Goal: Task Accomplishment & Management: Use online tool/utility

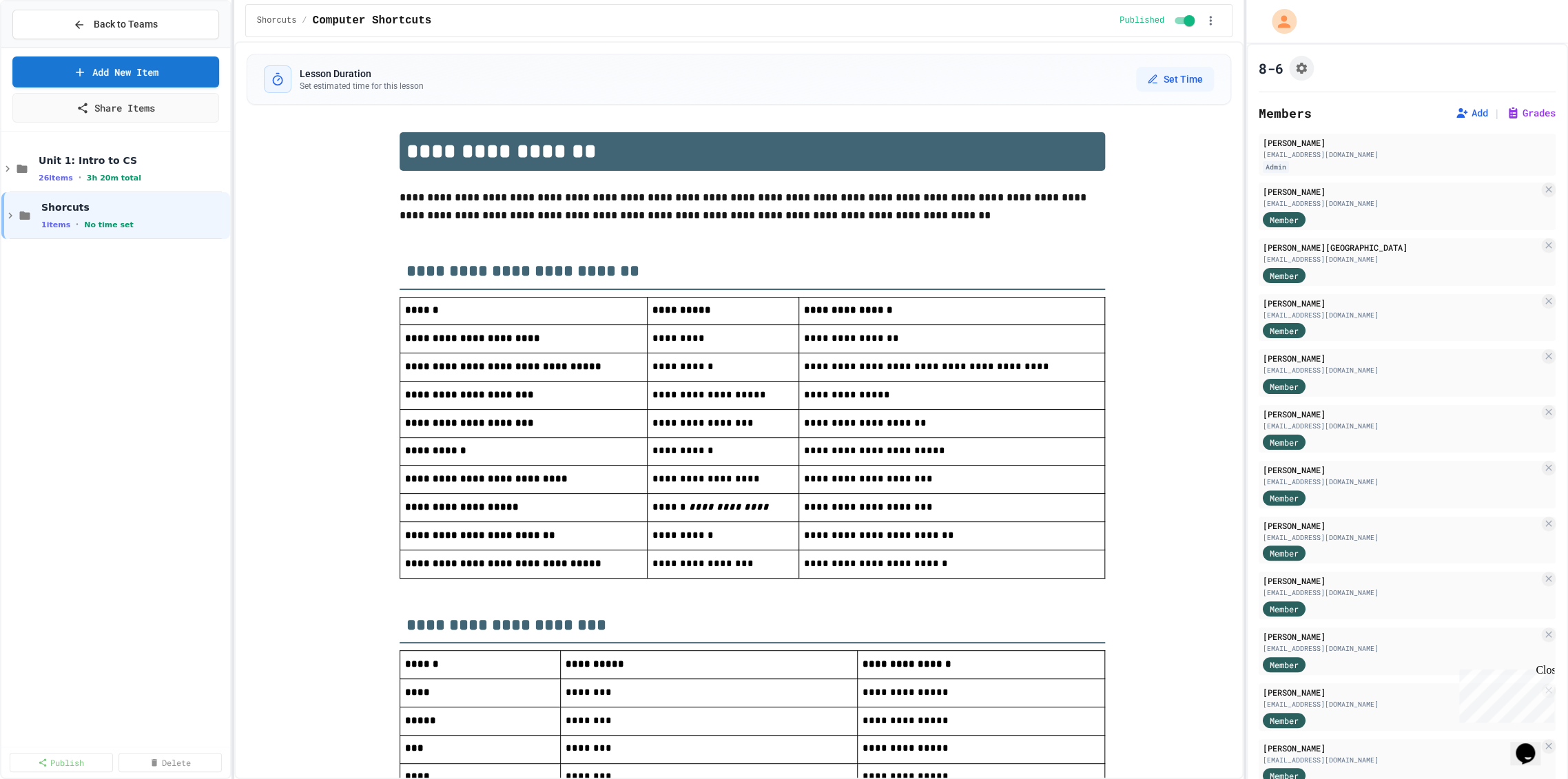
scroll to position [931, 0]
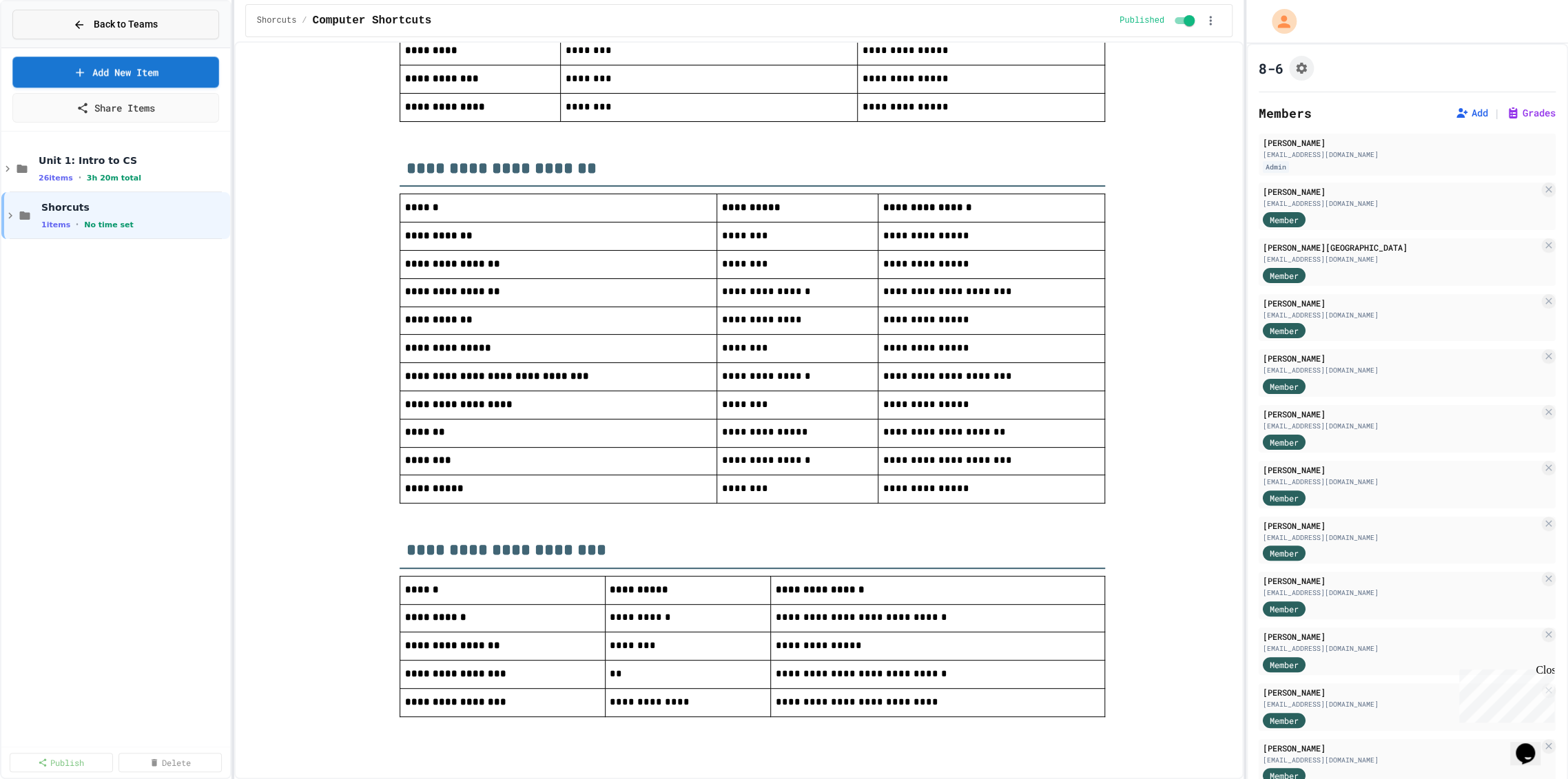
click at [101, 14] on button "Back to Teams" at bounding box center [115, 24] width 206 height 29
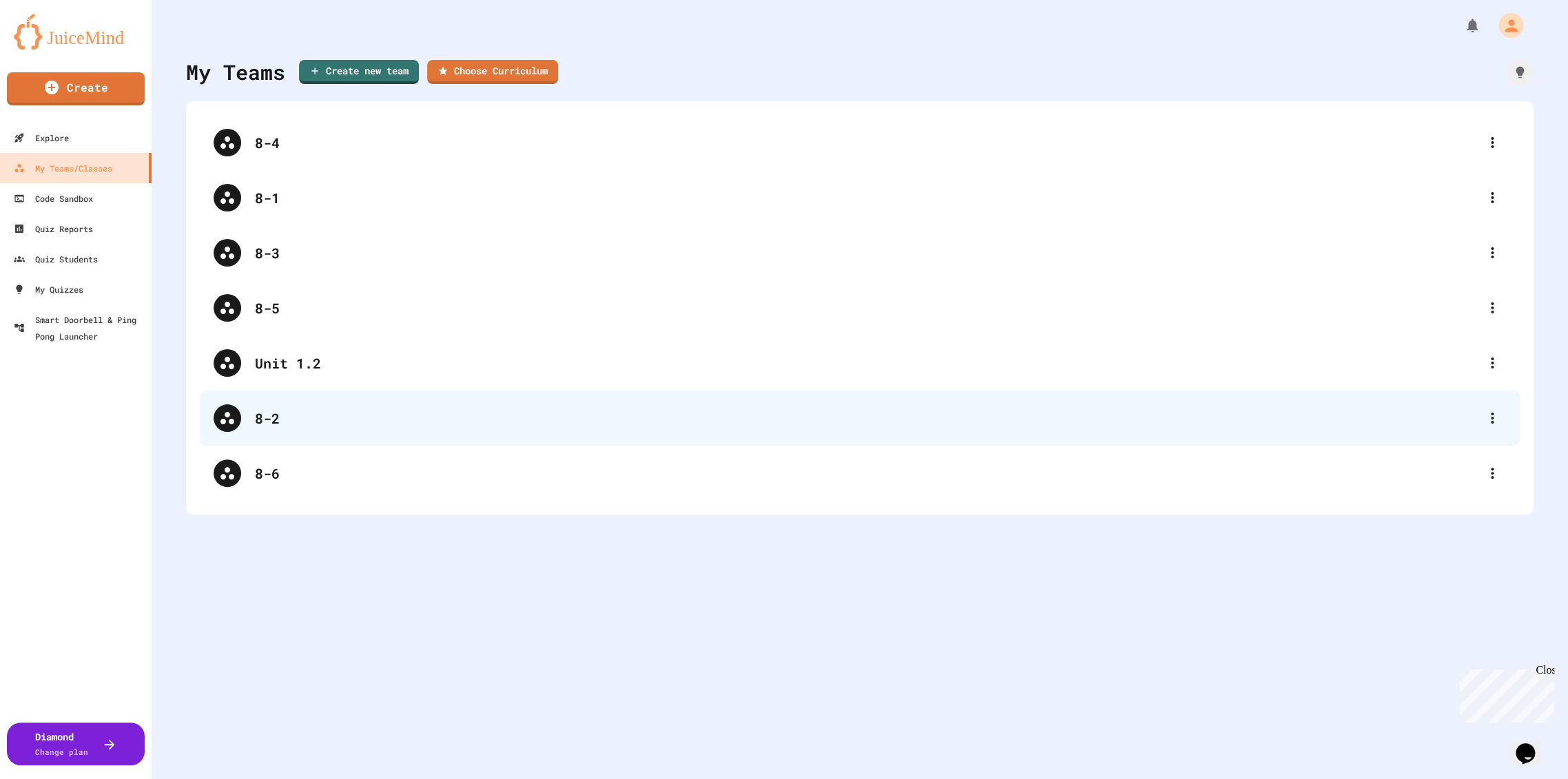
click at [348, 417] on div "8-2" at bounding box center [866, 418] width 1223 height 21
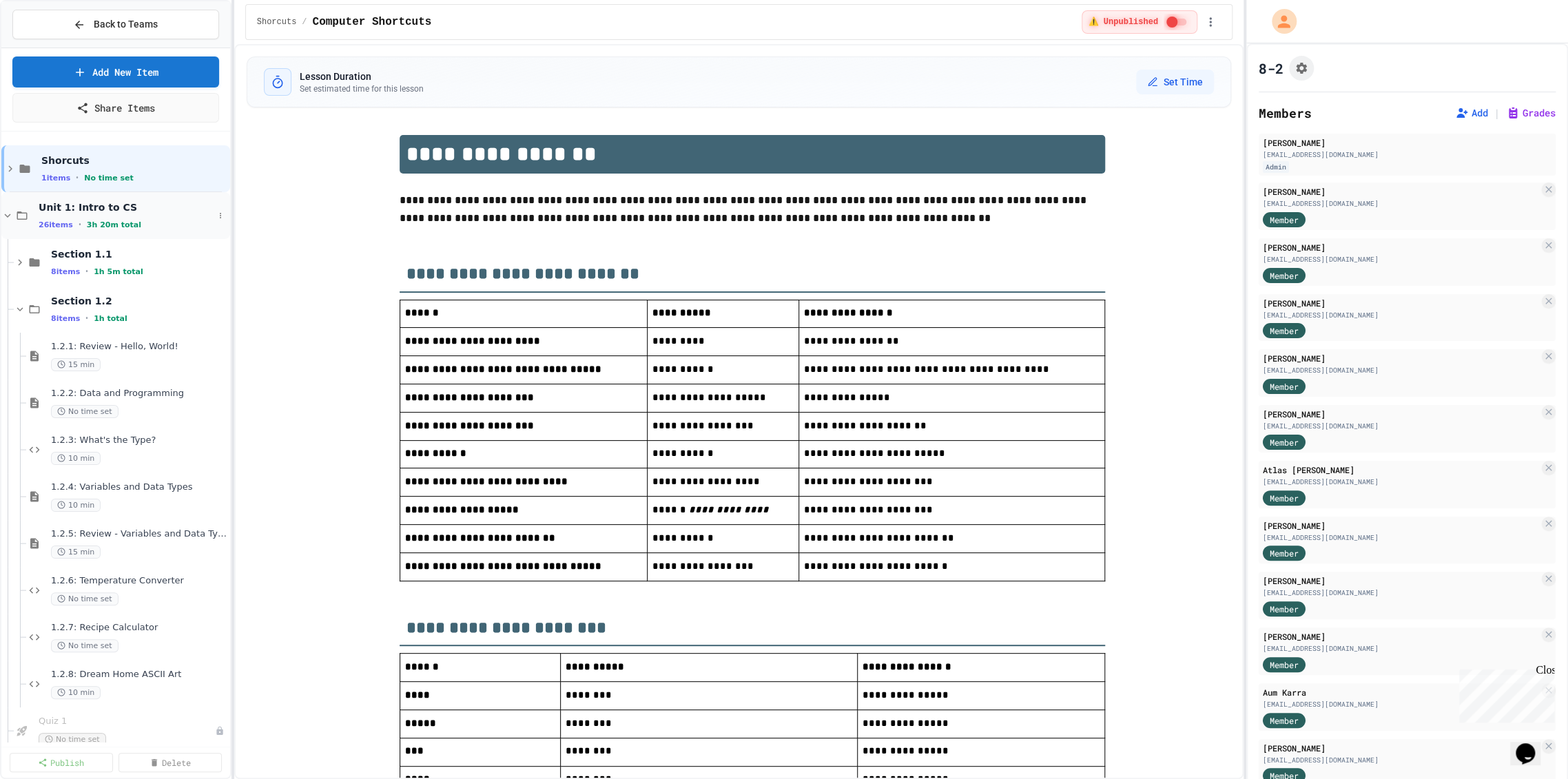
click at [29, 220] on icon at bounding box center [22, 216] width 16 height 12
click at [36, 221] on div "Unit 1: Intro to CS 26 items • 3h 20m total" at bounding box center [116, 216] width 229 height 47
click at [77, 211] on span "Shorcuts" at bounding box center [133, 207] width 159 height 12
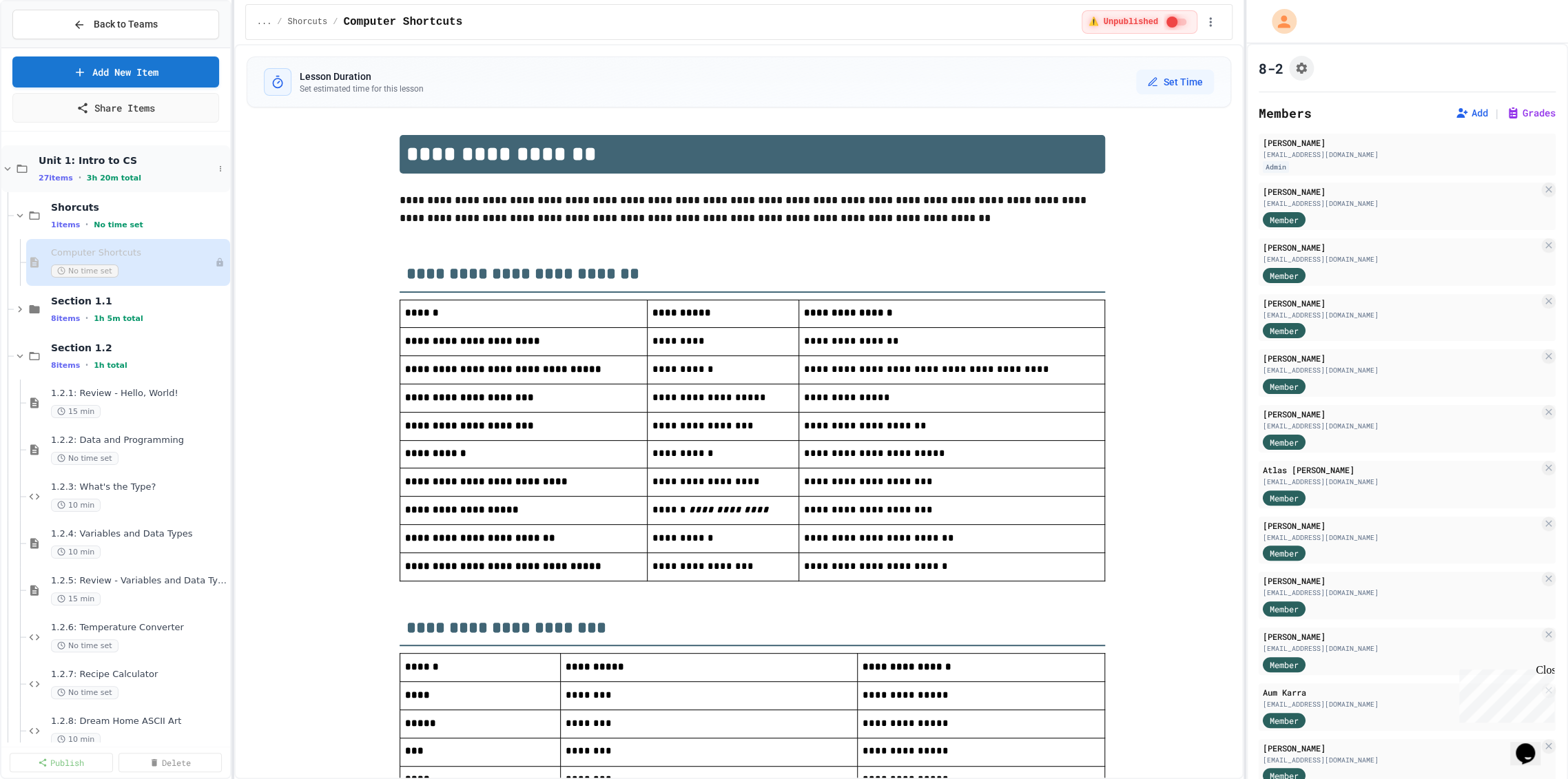
click at [82, 166] on div "Unit 1: Intro to CS 27 items • 3h 20m total" at bounding box center [127, 168] width 175 height 29
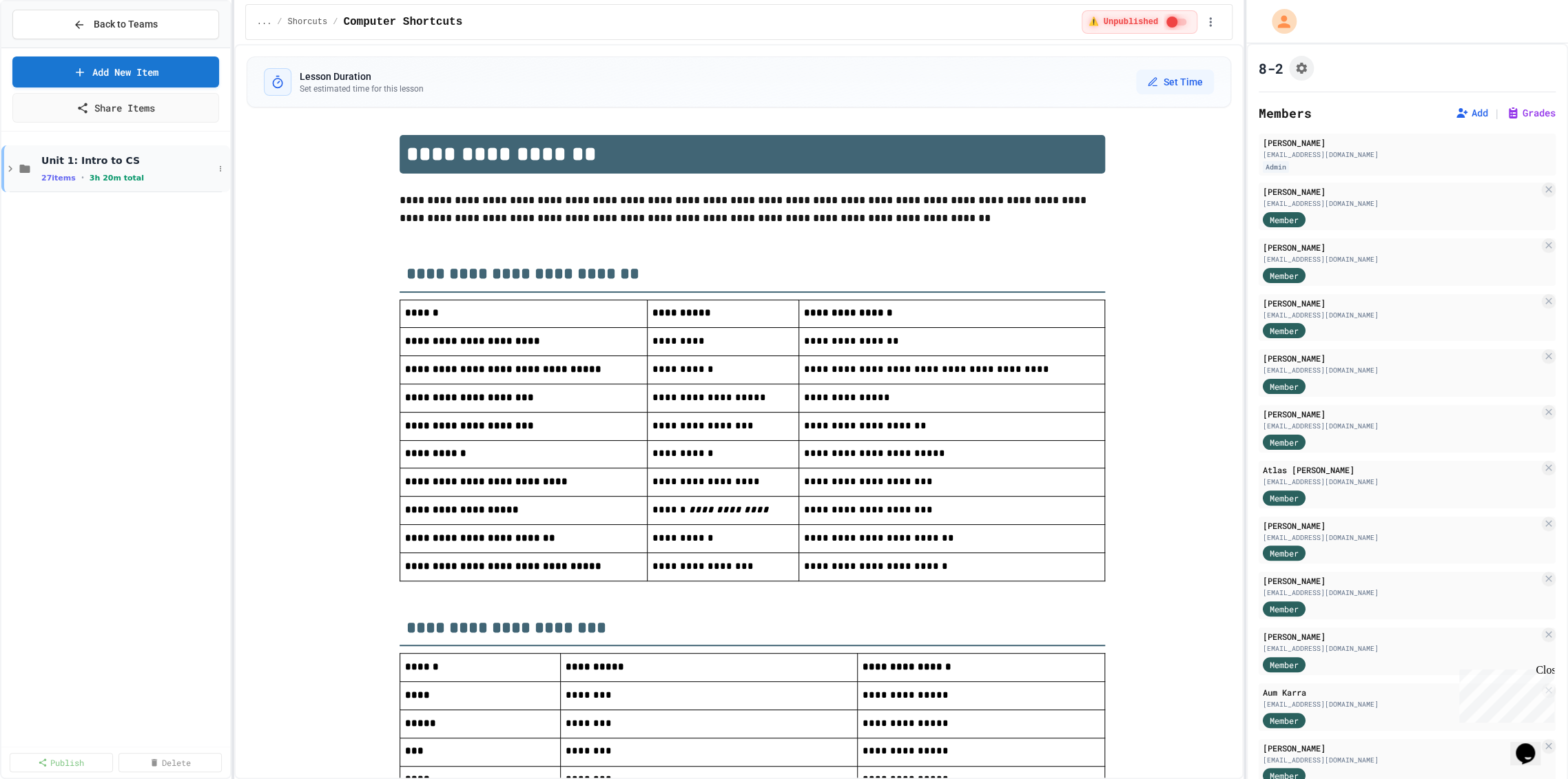
click at [82, 177] on div "27 items • 3h 20m total" at bounding box center [127, 178] width 172 height 11
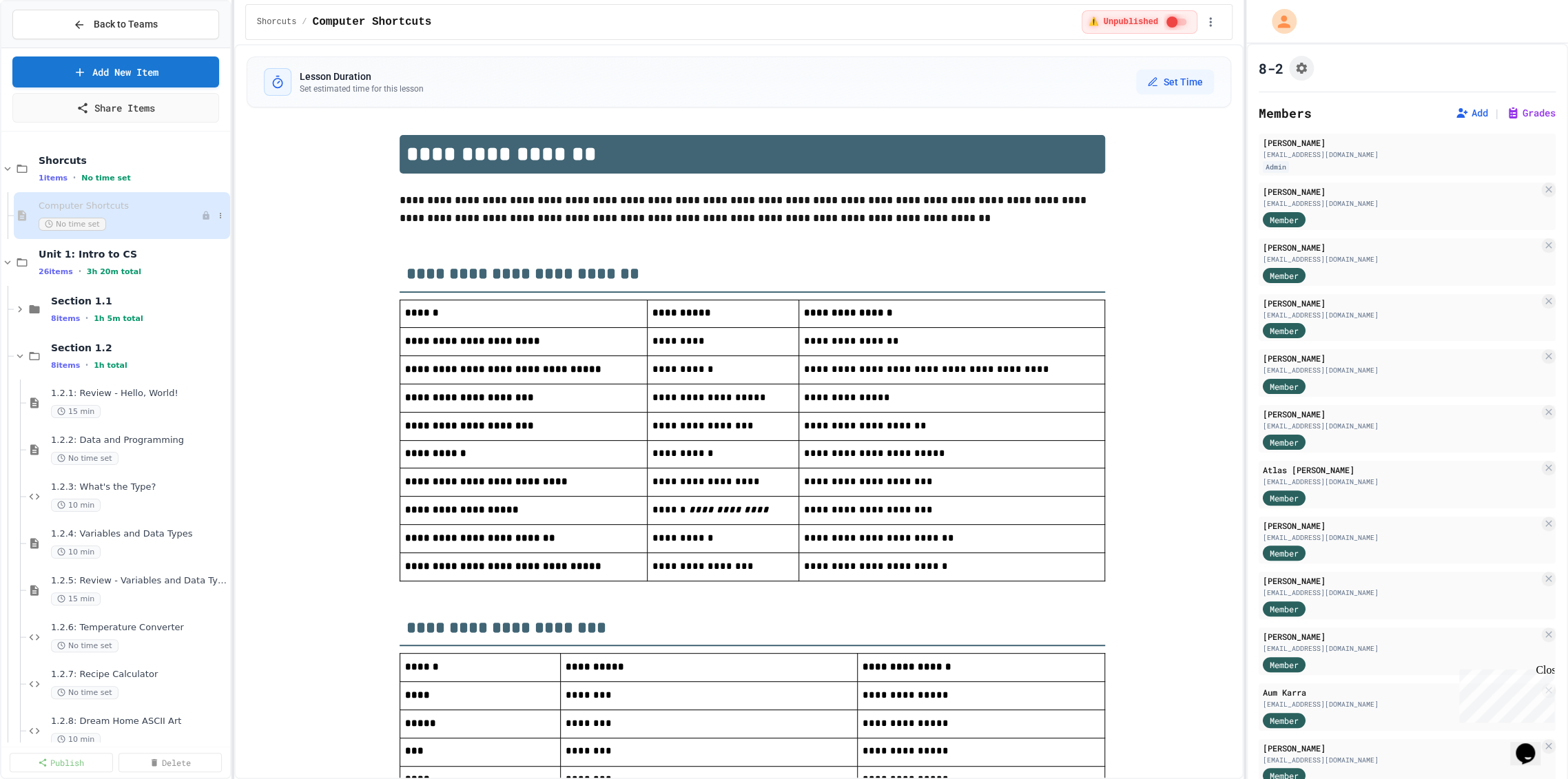
click at [69, 220] on span "No time set" at bounding box center [73, 224] width 68 height 13
click at [64, 272] on span "26 items" at bounding box center [56, 271] width 35 height 9
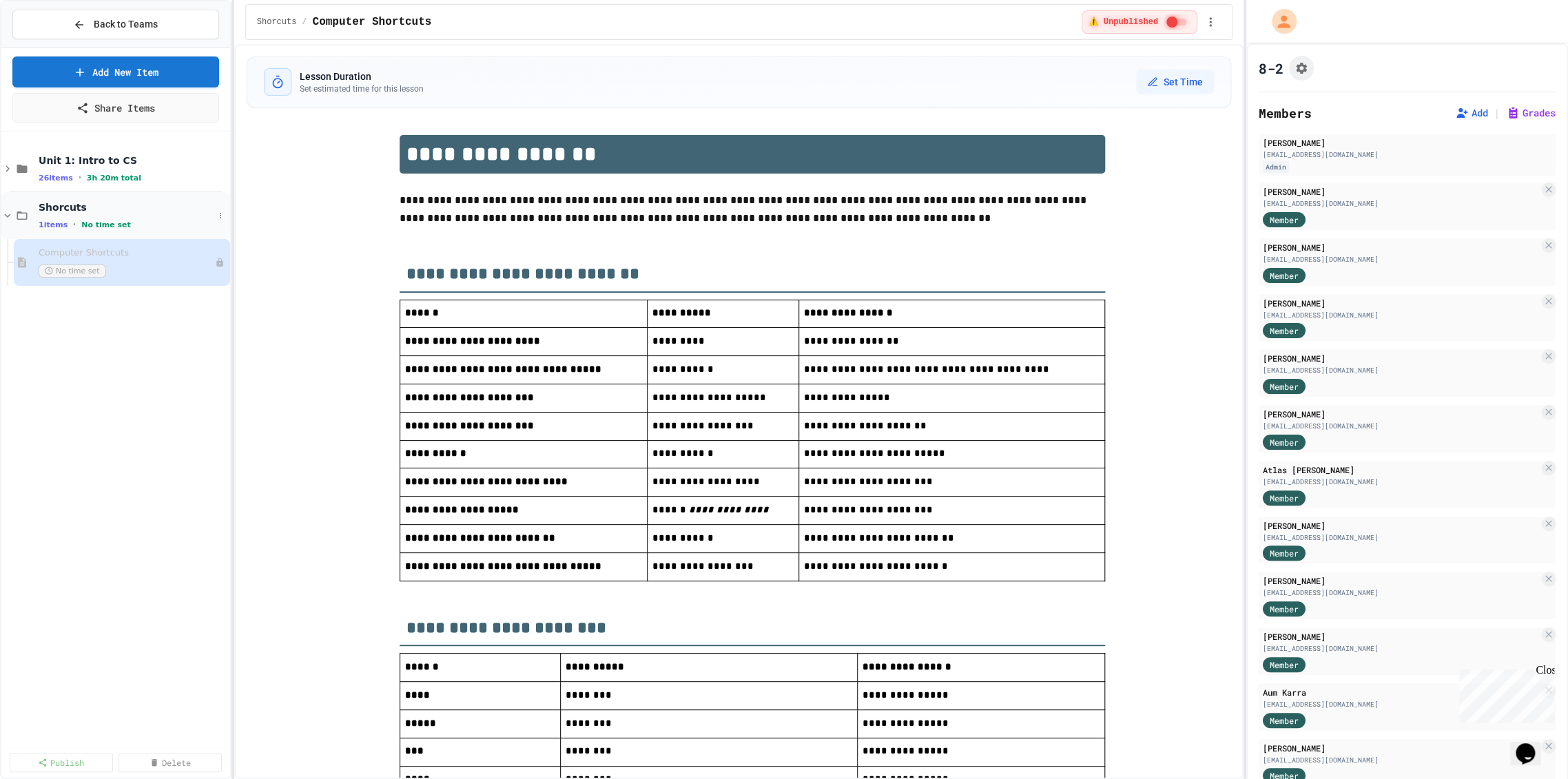
click at [118, 219] on div "1 items • No time set" at bounding box center [127, 224] width 175 height 11
click at [118, 220] on span "No time set" at bounding box center [108, 224] width 49 height 9
click at [154, 280] on button "Publish All (1)" at bounding box center [165, 284] width 92 height 25
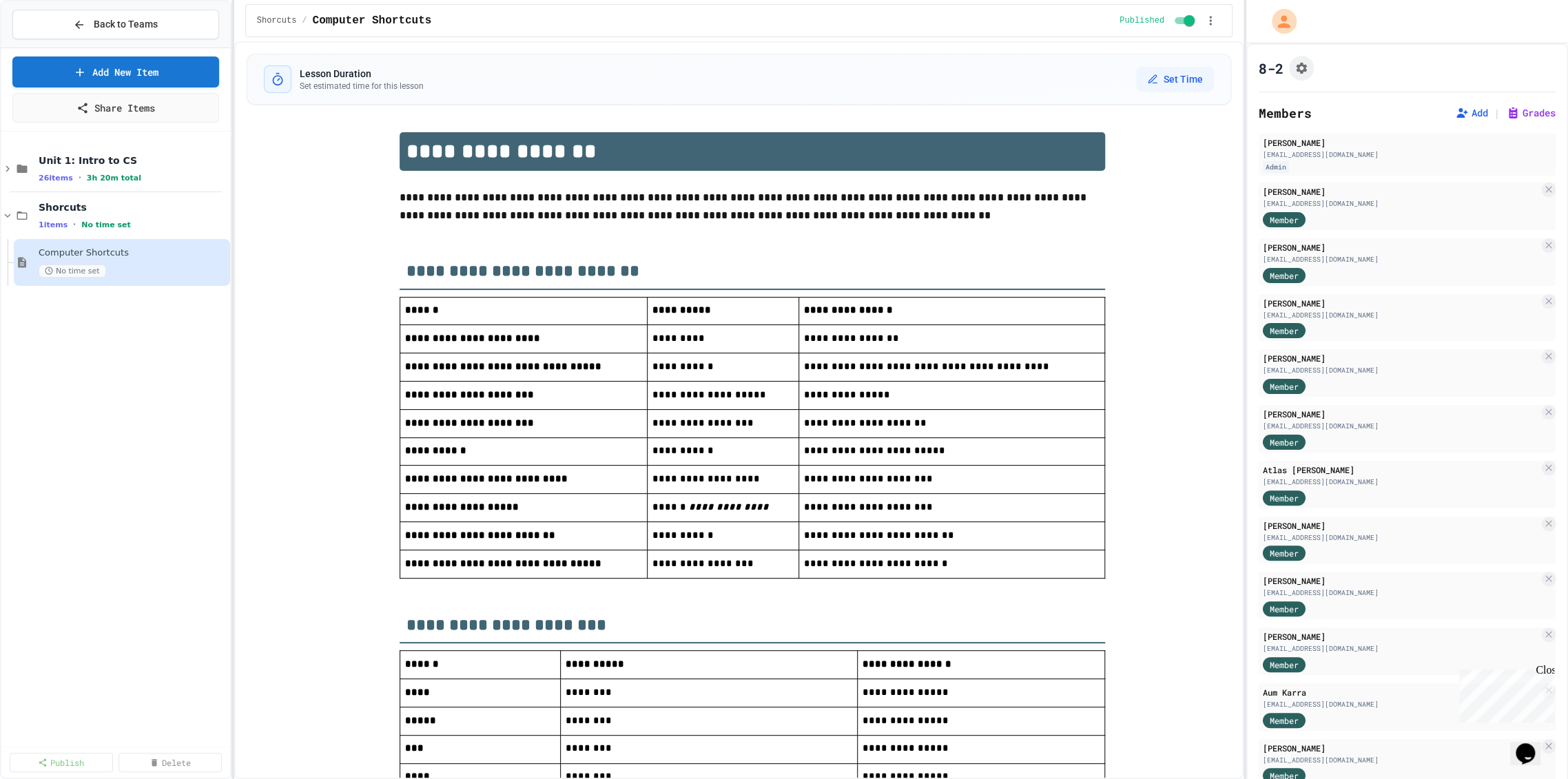
click at [131, 452] on div "Unit 1: Intro to CS 26 items • 3h 20m total Shorcuts 1 items • No time set Comp…" at bounding box center [116, 439] width 229 height 605
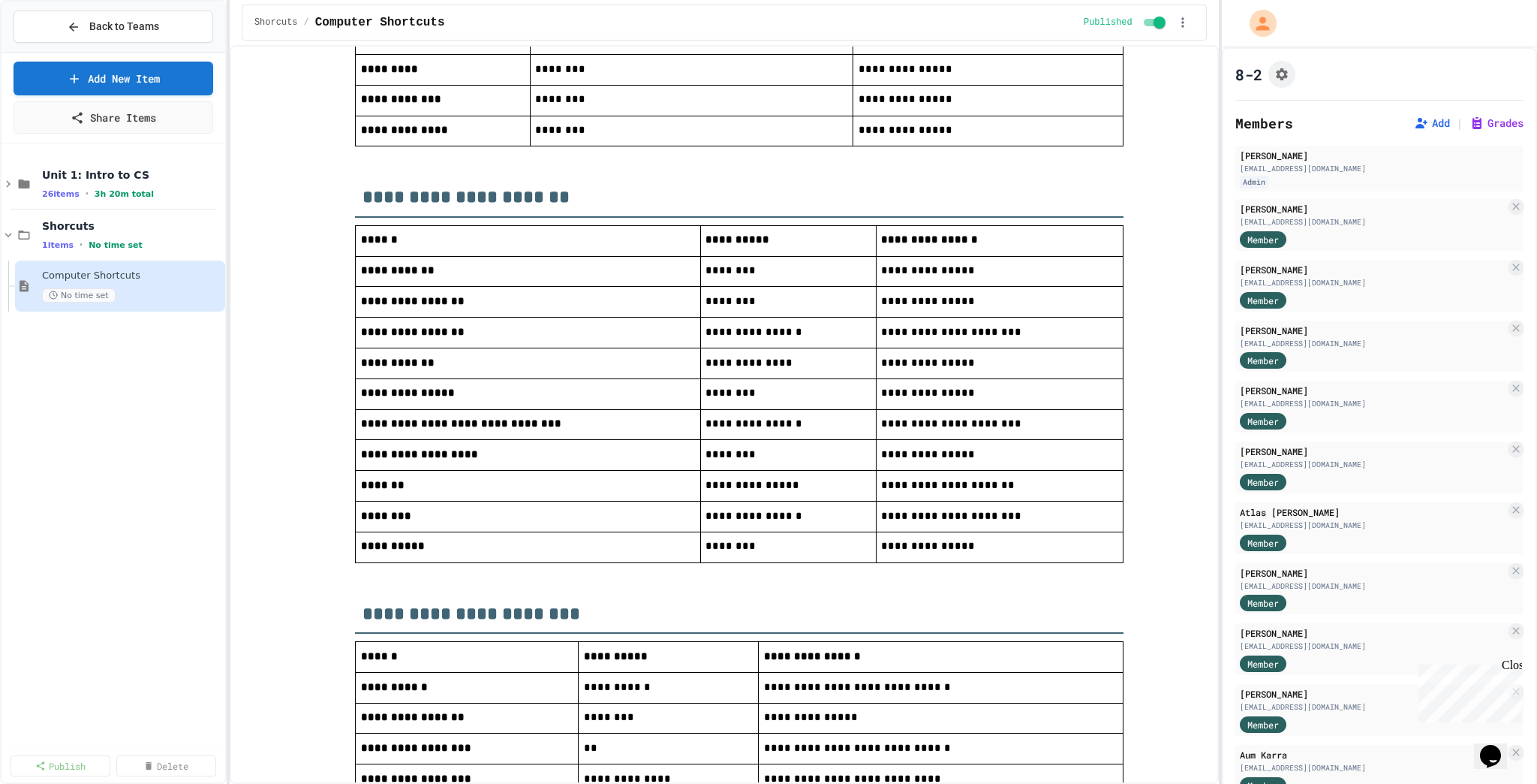
scroll to position [1081, 0]
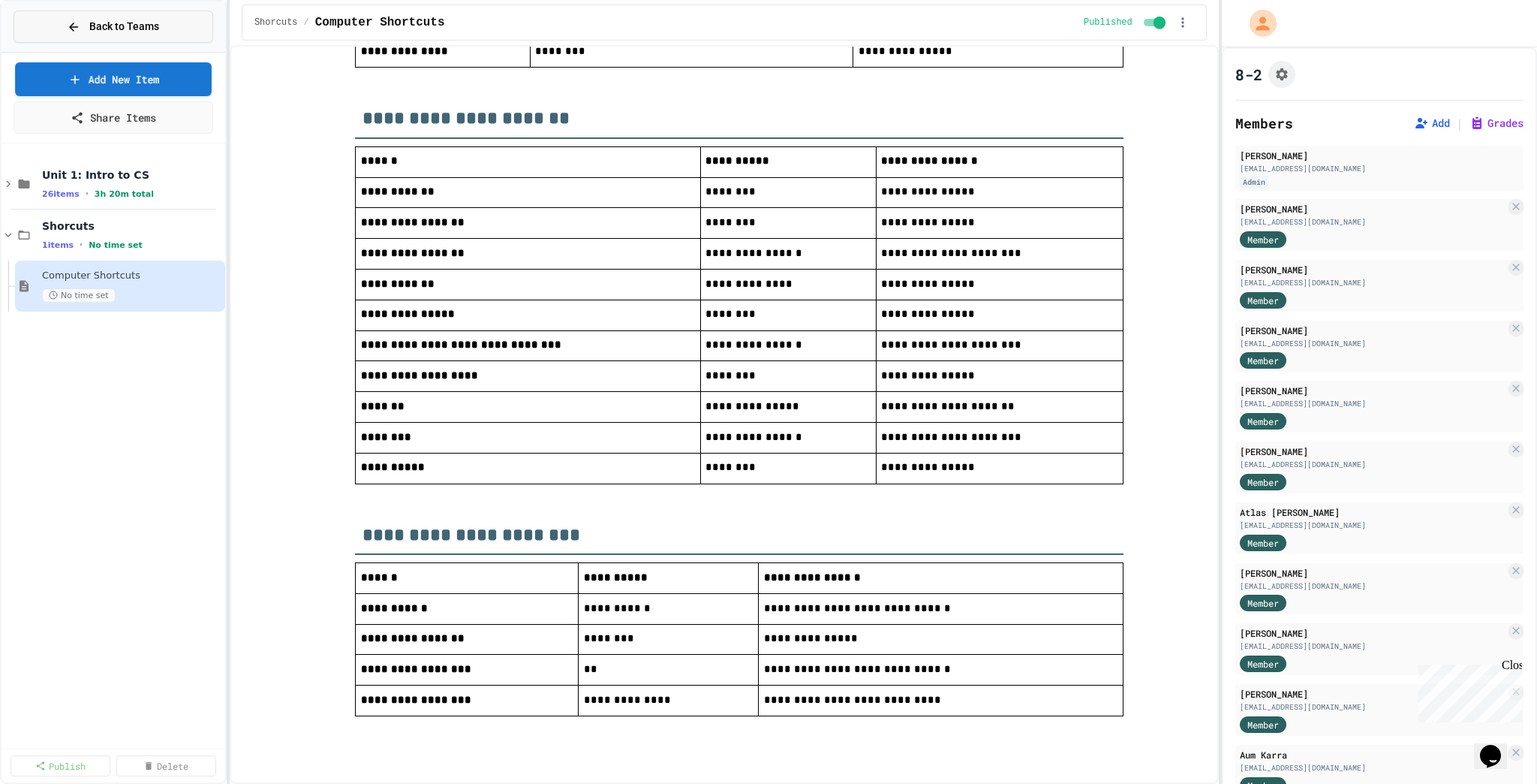
click at [133, 31] on span "Back to Teams" at bounding box center [125, 26] width 70 height 16
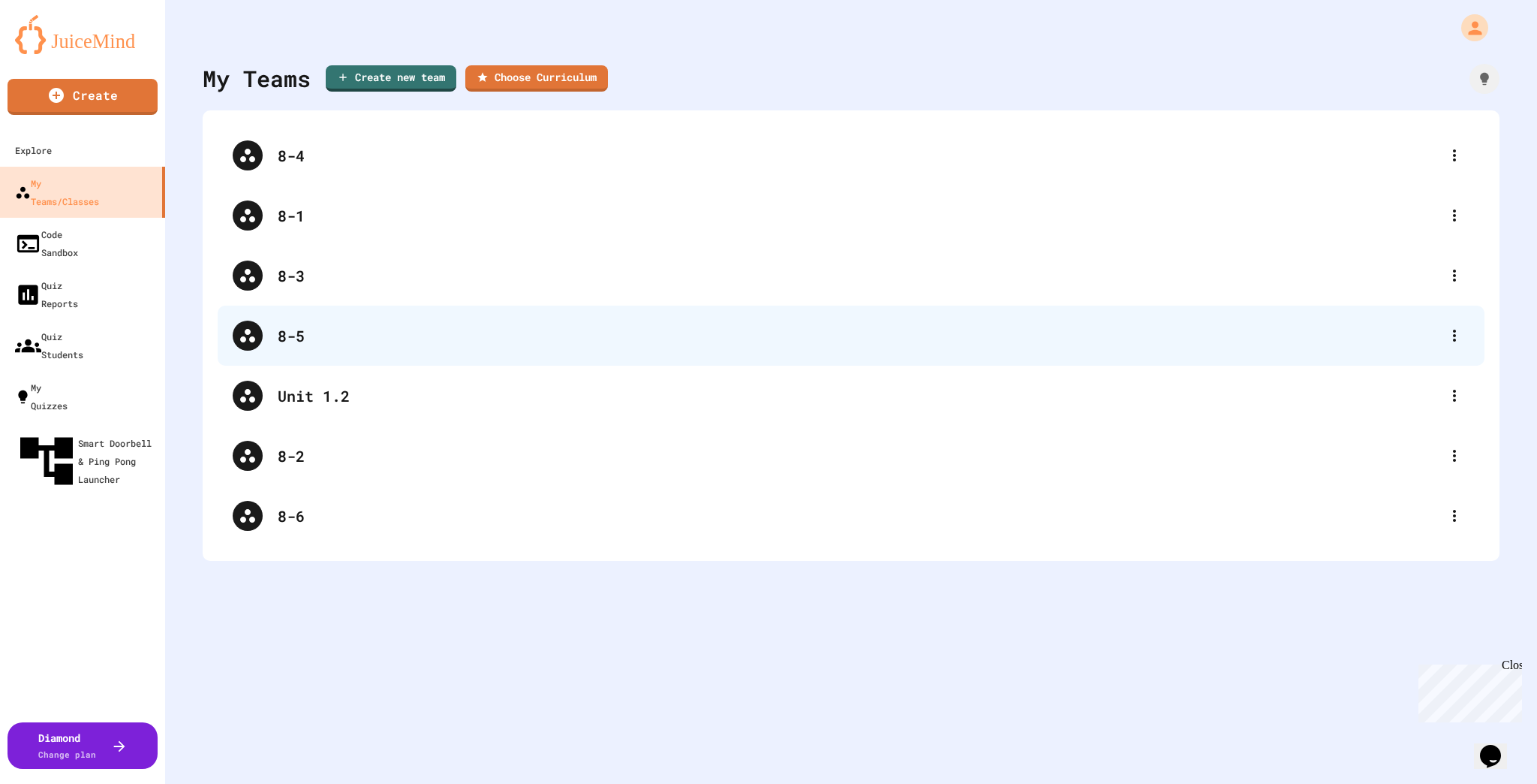
click at [324, 346] on div "8-5" at bounding box center [859, 335] width 1162 height 23
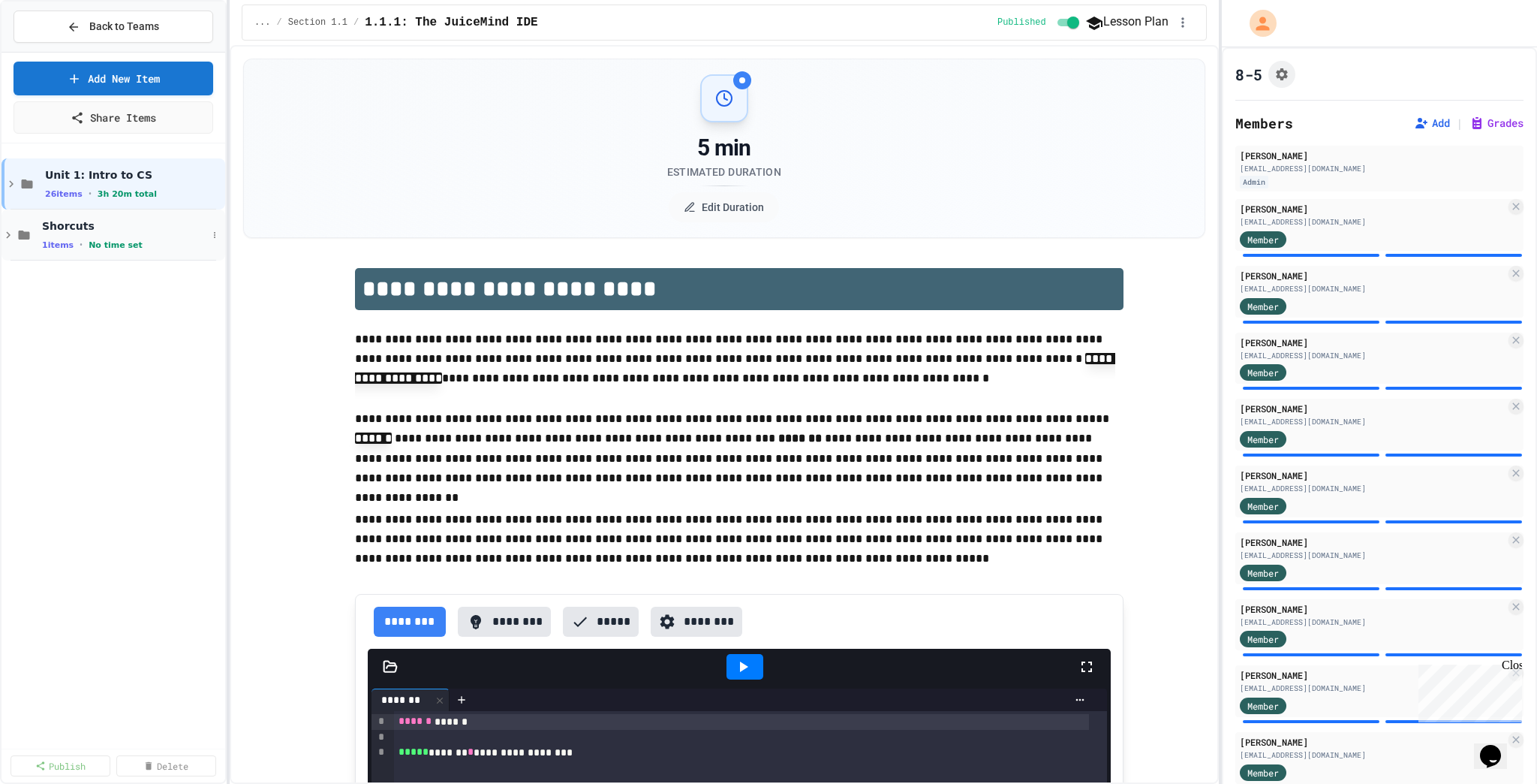
click at [153, 246] on div "1 items • No time set" at bounding box center [125, 245] width 165 height 12
click at [188, 239] on div "1 items • No time set" at bounding box center [125, 245] width 165 height 12
click at [132, 236] on div "Shorcuts 1 items • No time set" at bounding box center [125, 234] width 165 height 31
click at [141, 286] on div "Computer Shortcuts No time set" at bounding box center [118, 285] width 152 height 33
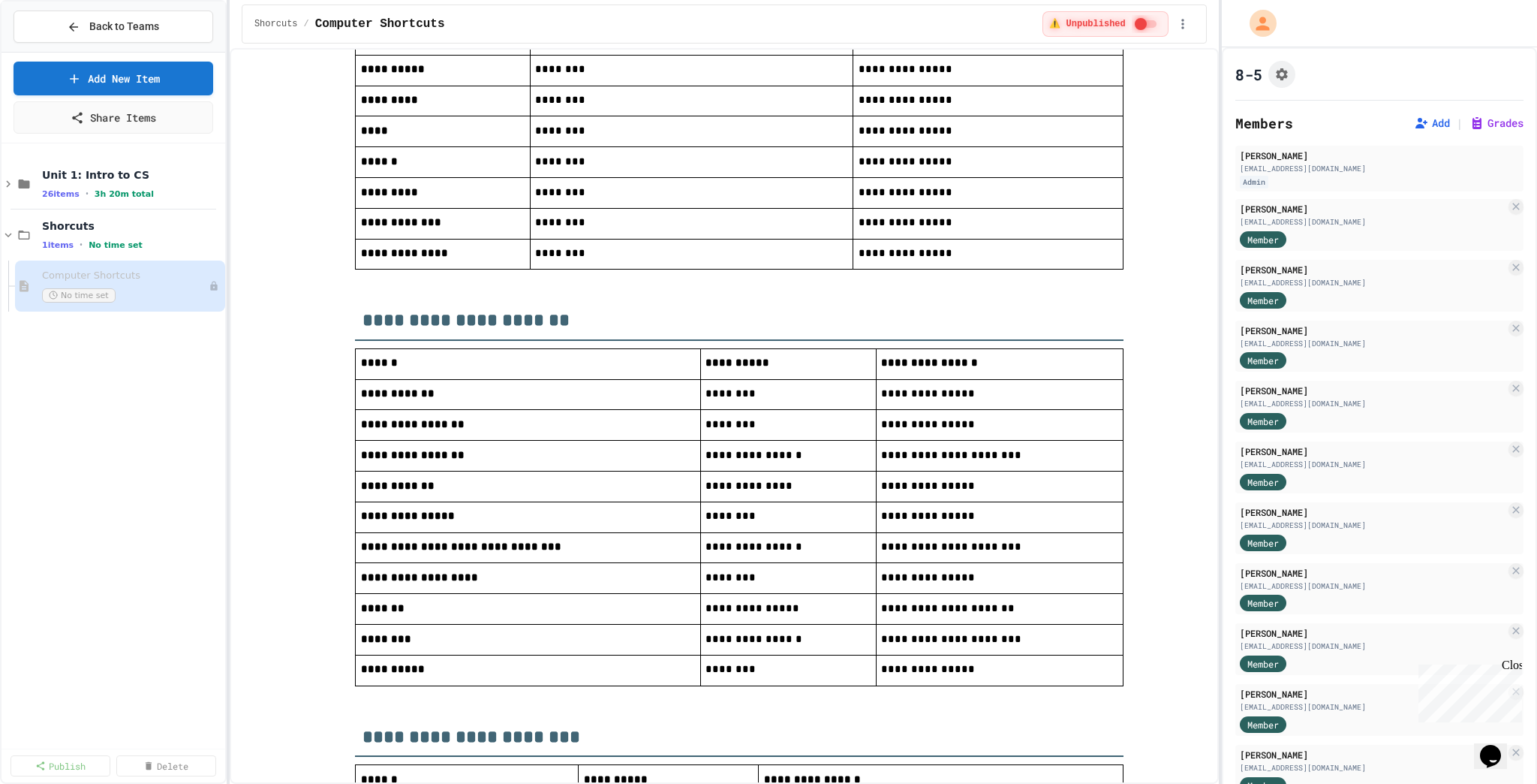
scroll to position [1102, 0]
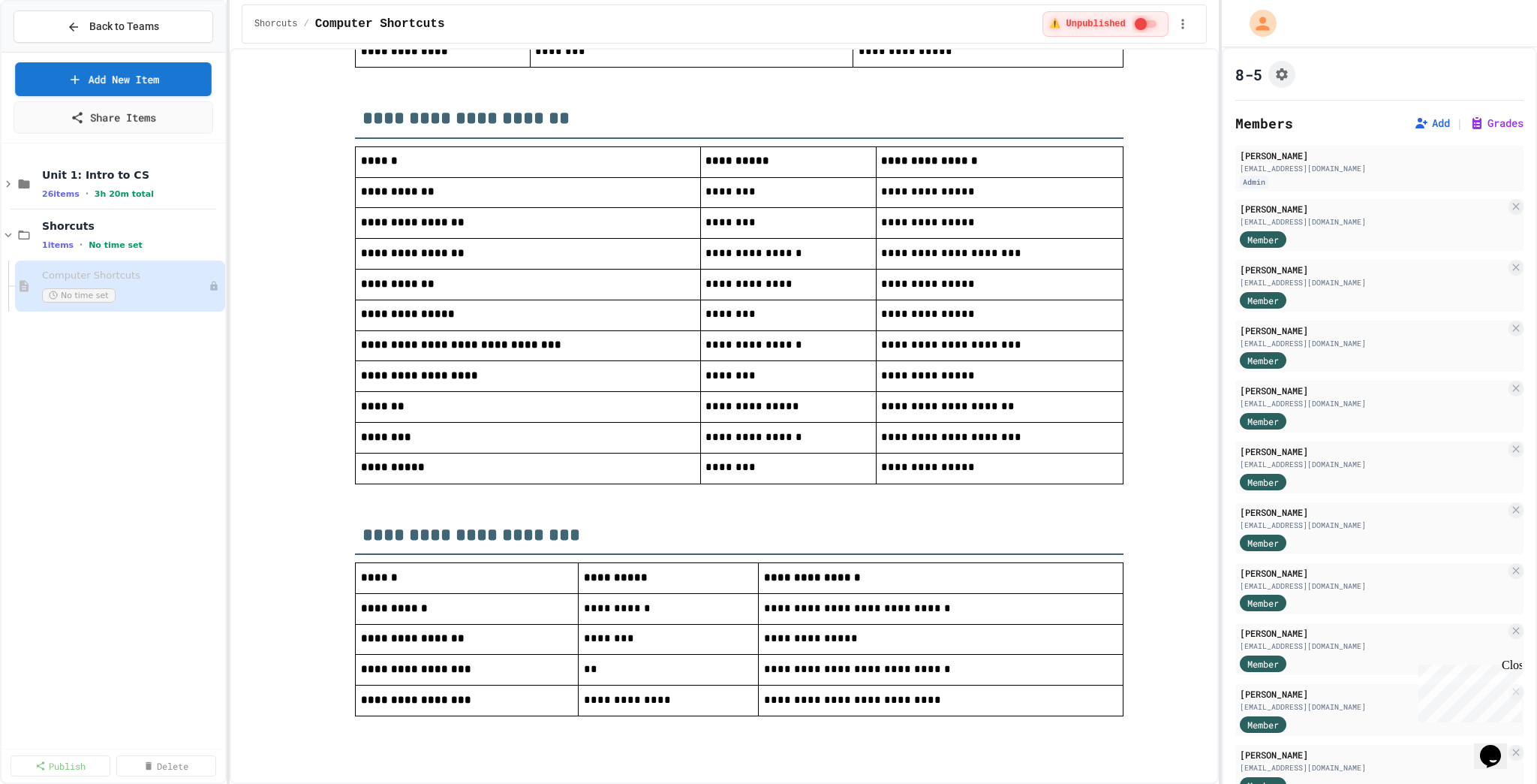
click at [174, 26] on button "Back to Teams" at bounding box center [112, 26] width 199 height 32
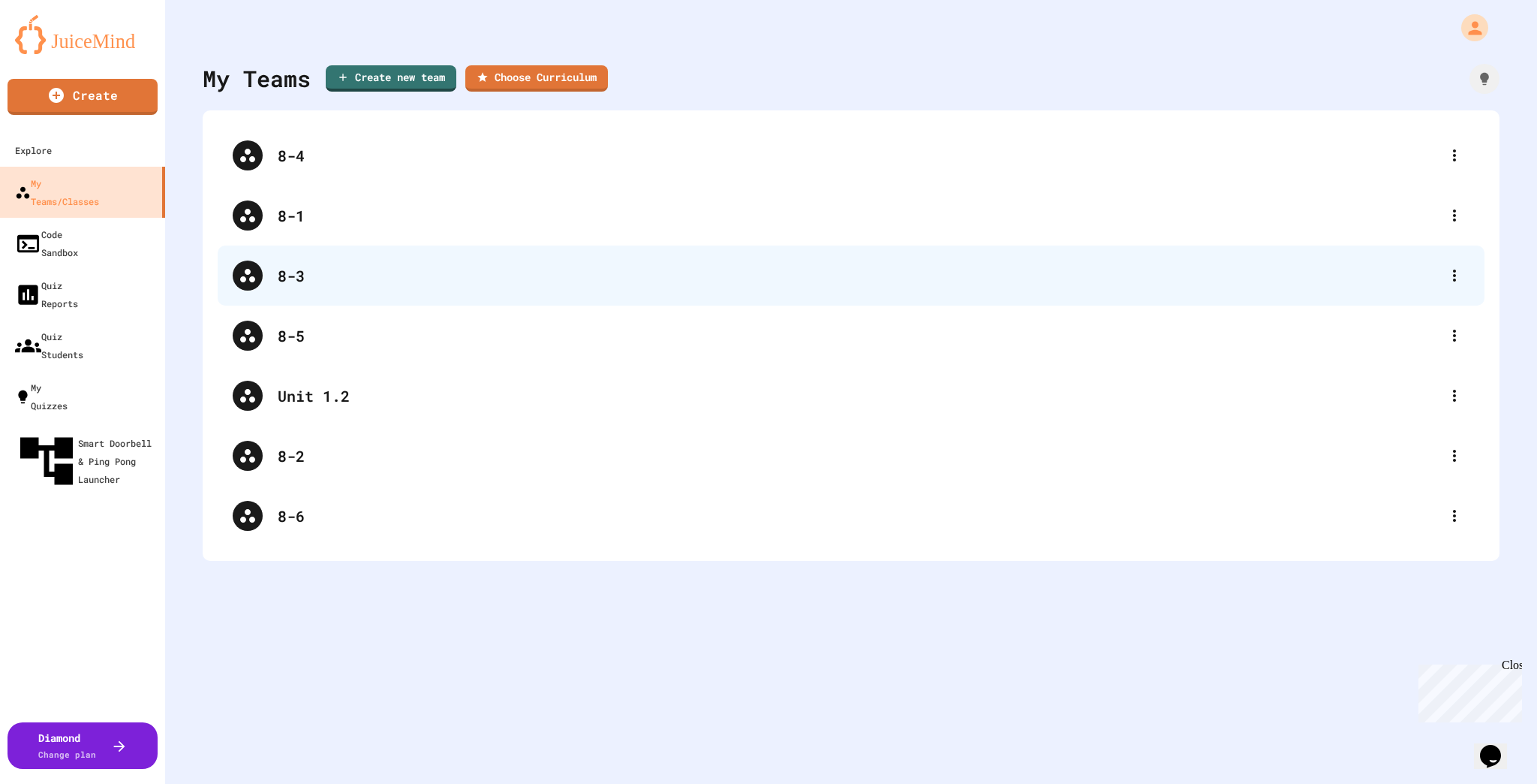
click at [421, 273] on div "8-3" at bounding box center [859, 276] width 1162 height 23
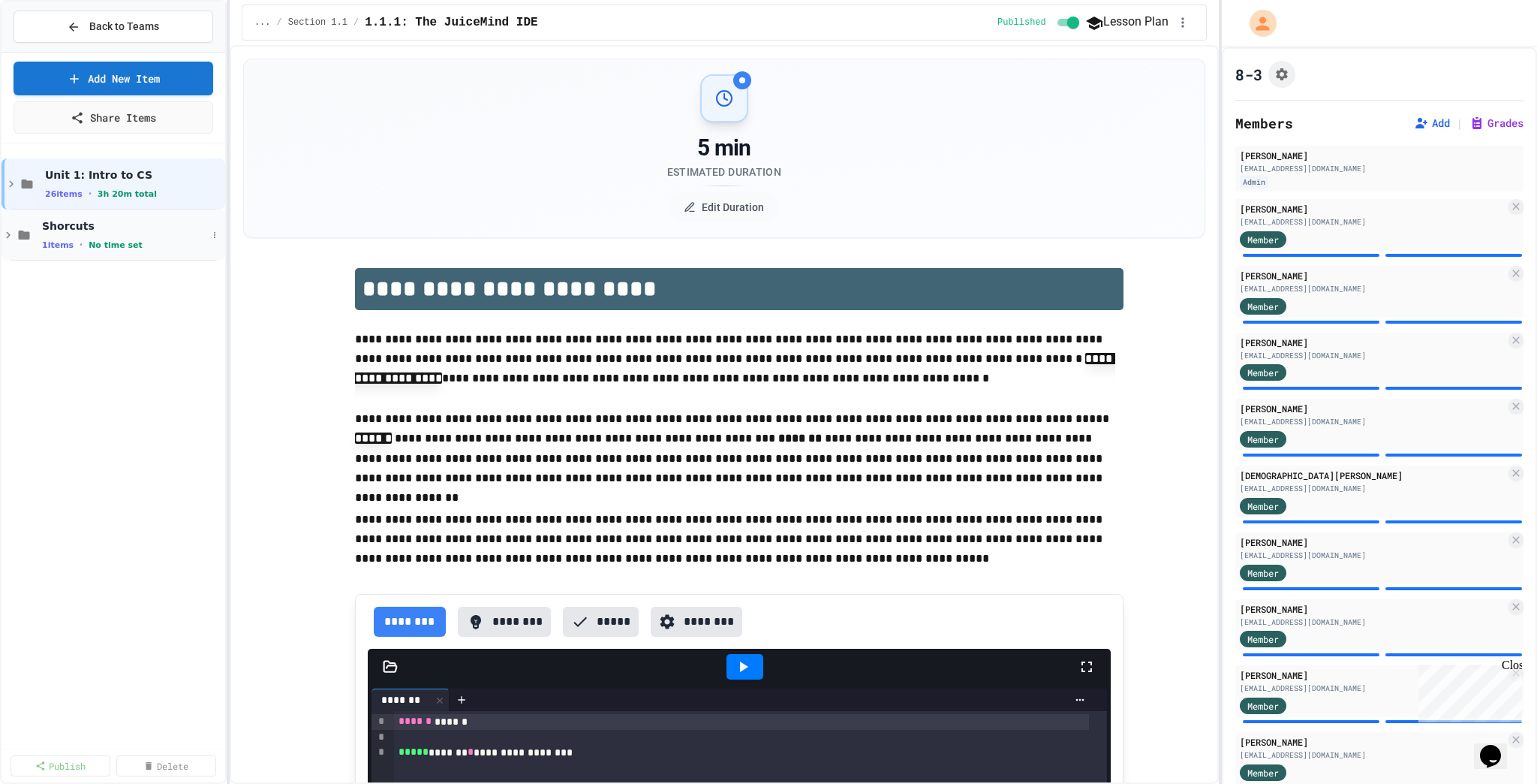
click at [137, 247] on div "1 items • No time set" at bounding box center [125, 245] width 165 height 12
click at [133, 288] on div "No time set" at bounding box center [125, 295] width 165 height 14
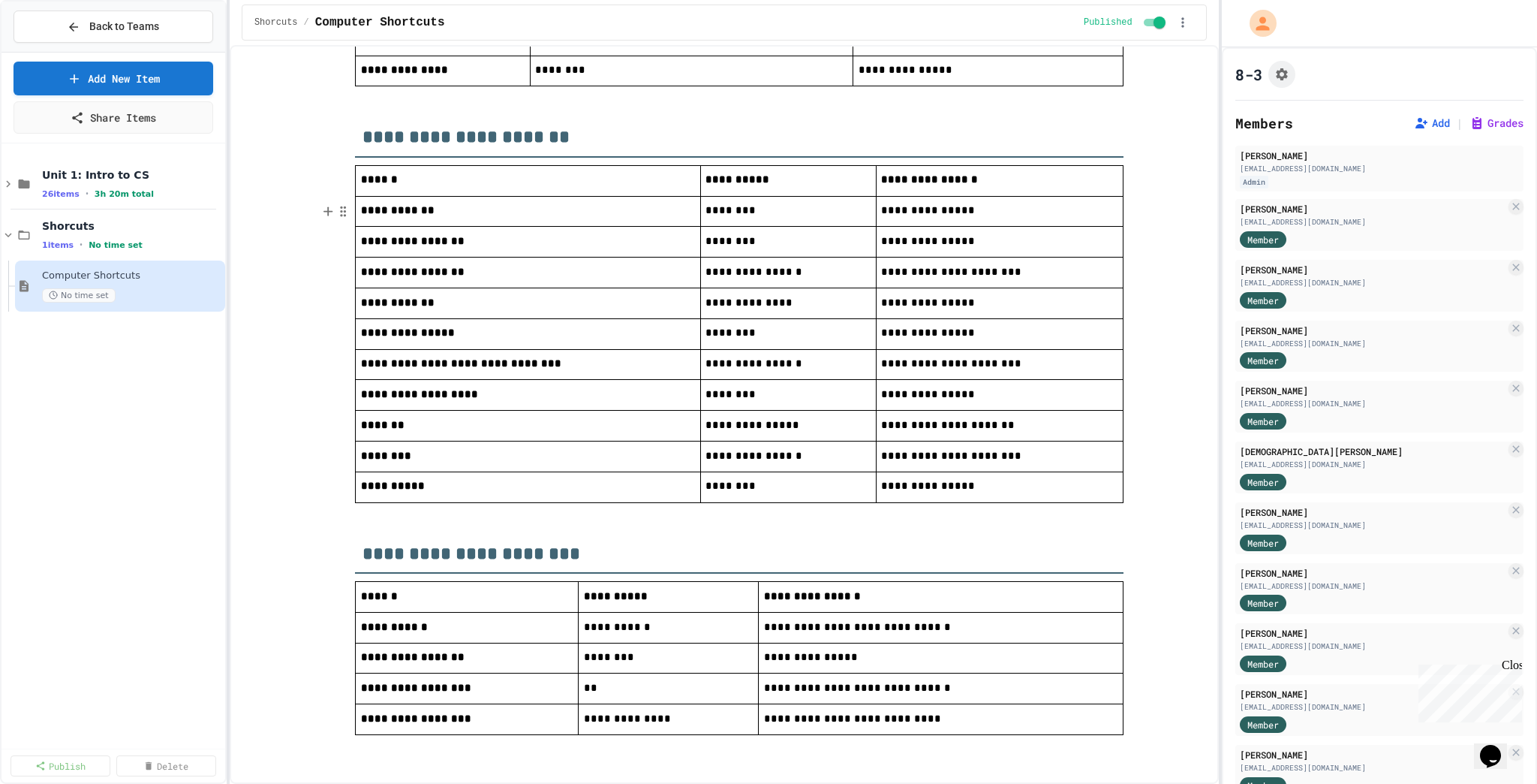
scroll to position [1099, 0]
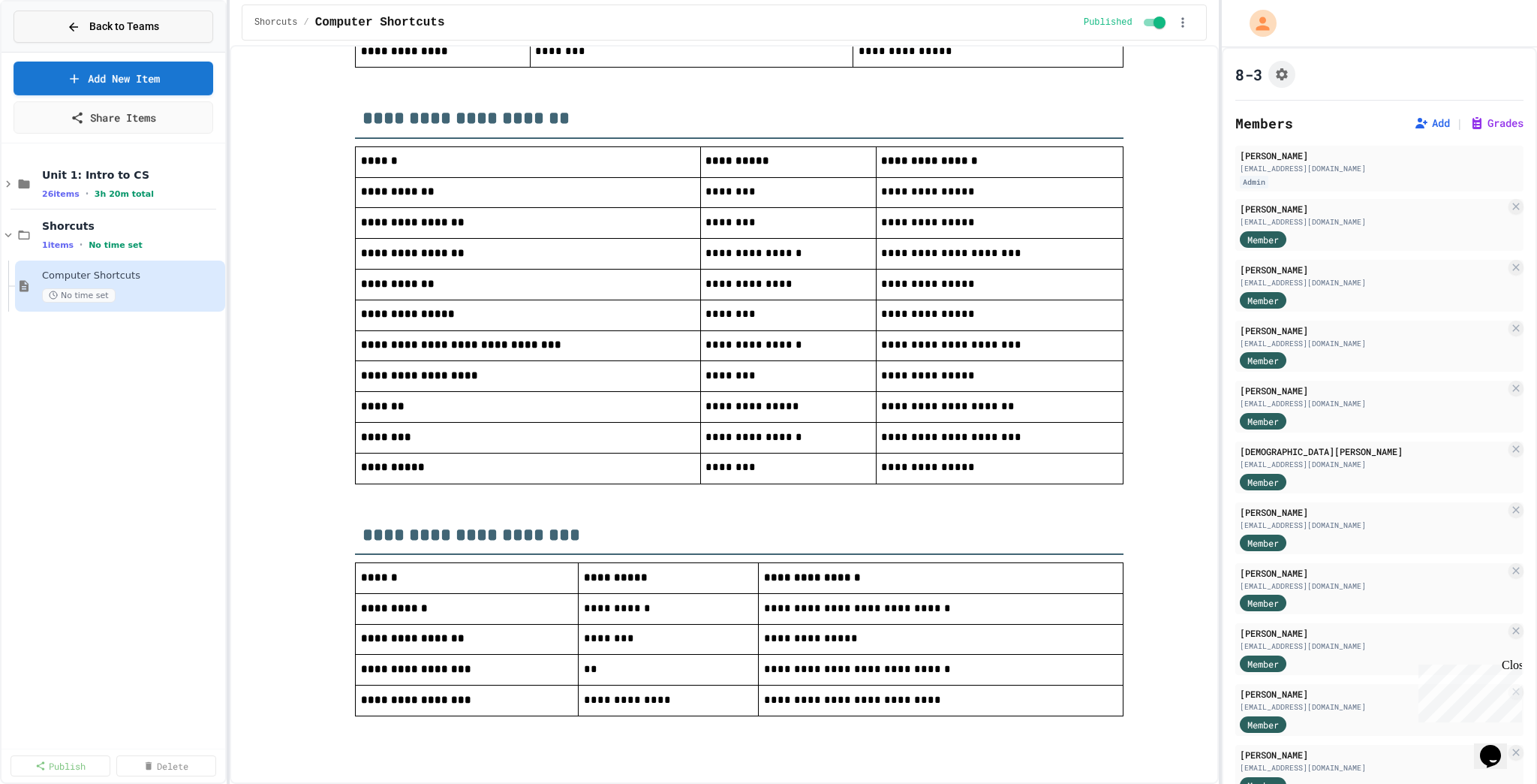
click at [95, 39] on button "Back to Teams" at bounding box center [112, 26] width 199 height 32
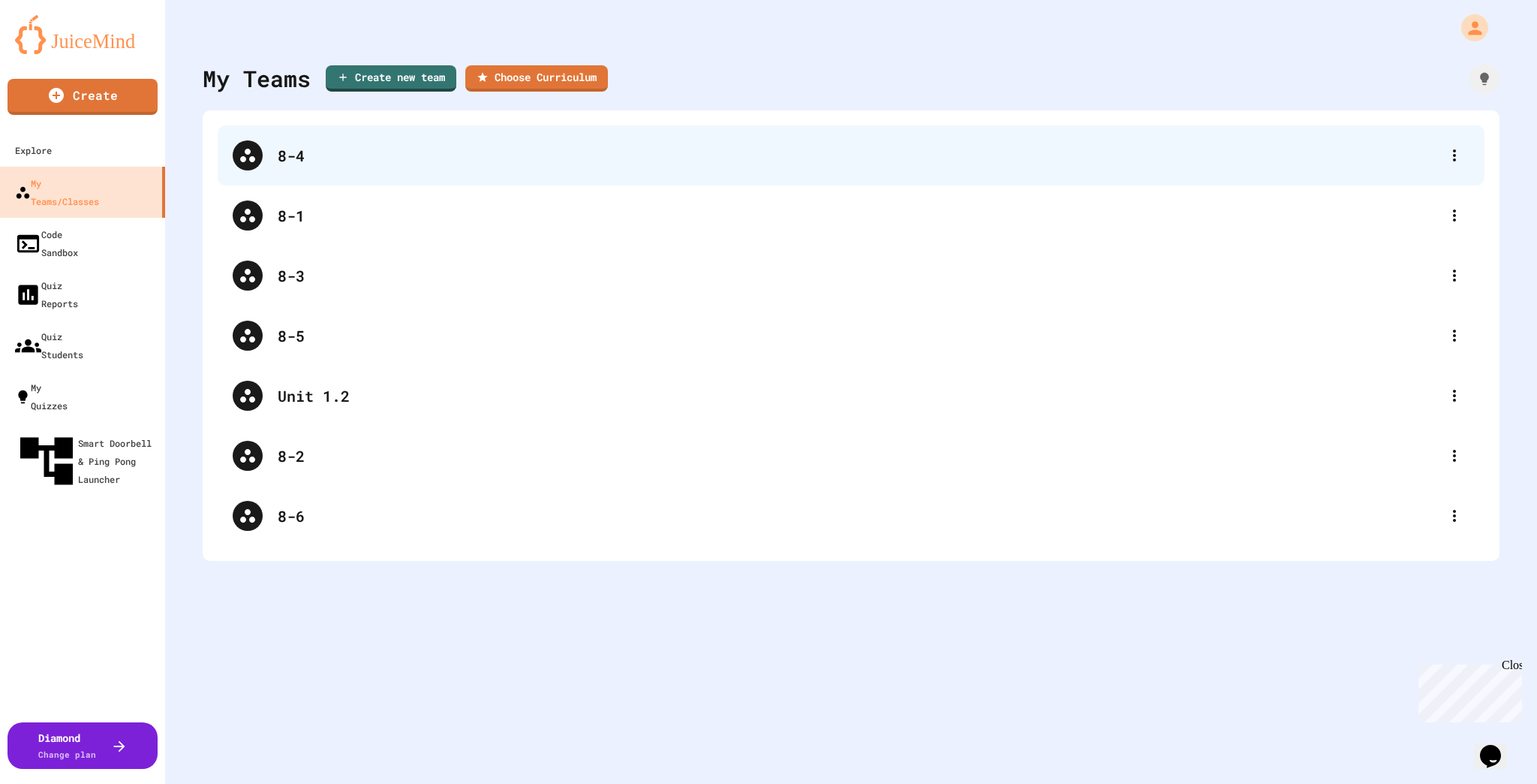
click at [401, 165] on div "8-4" at bounding box center [859, 156] width 1162 height 23
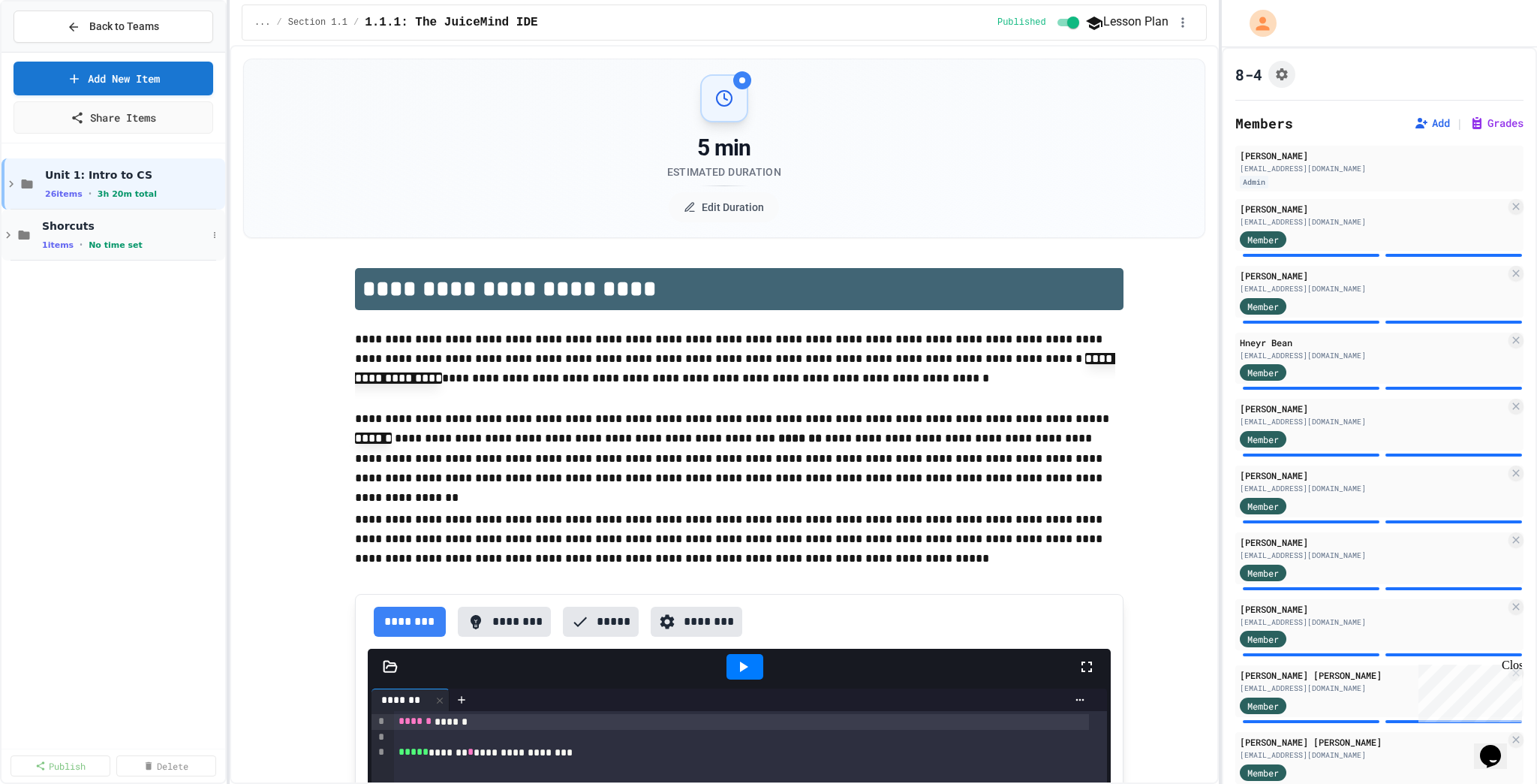
click at [133, 240] on div "1 items • No time set" at bounding box center [125, 245] width 165 height 12
click at [150, 288] on div "No time set" at bounding box center [125, 295] width 165 height 14
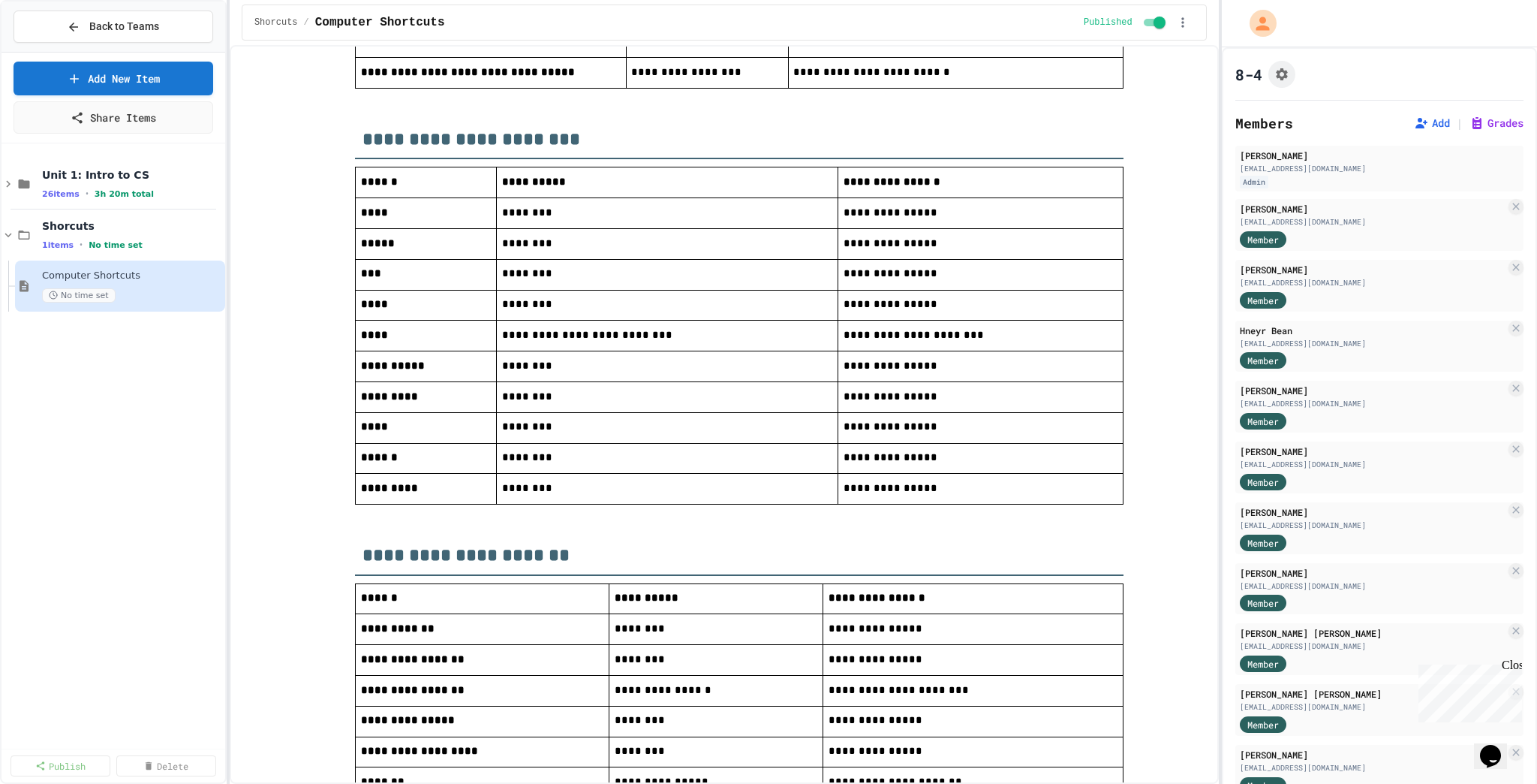
scroll to position [634, 0]
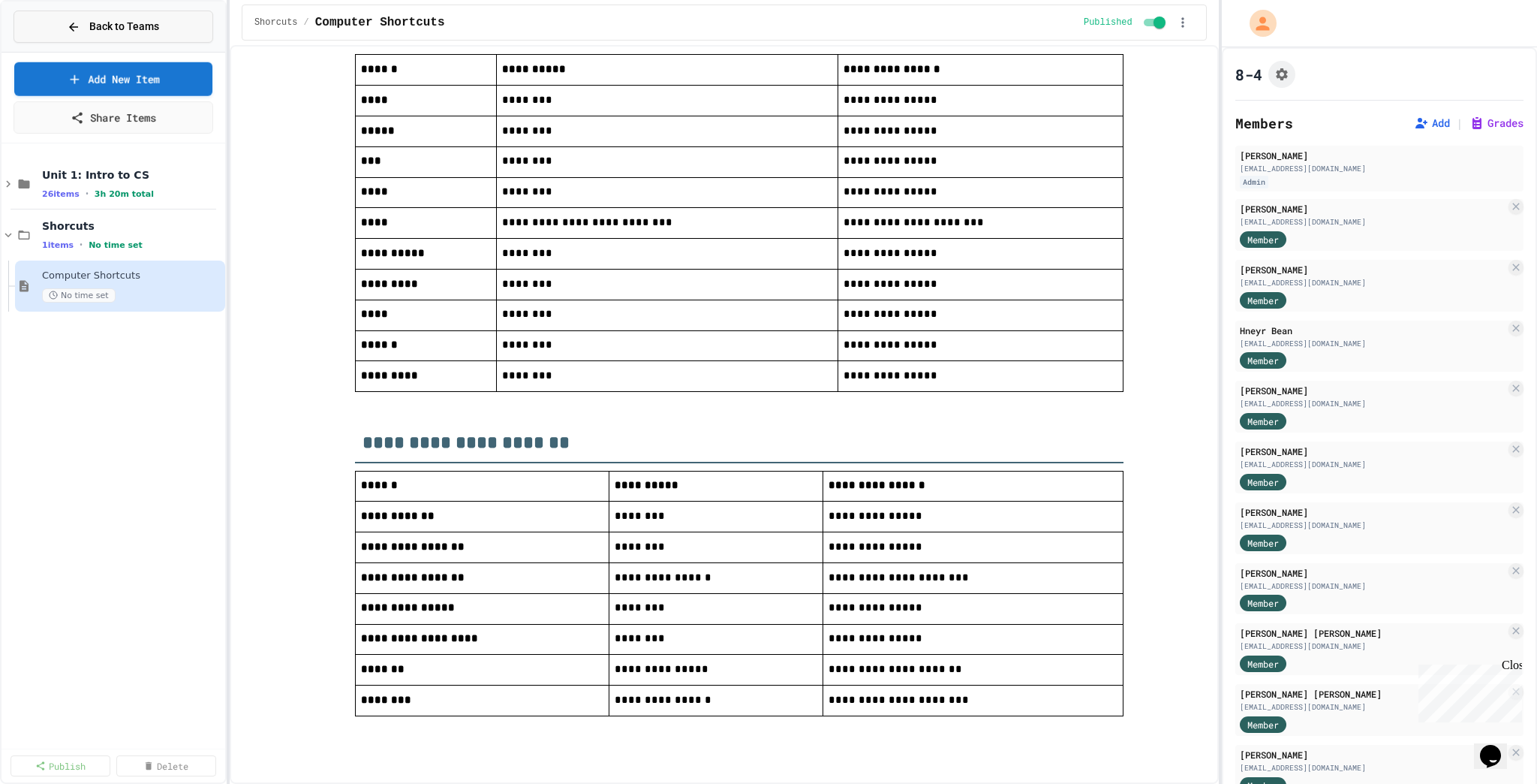
click at [145, 21] on span "Back to Teams" at bounding box center [125, 26] width 70 height 16
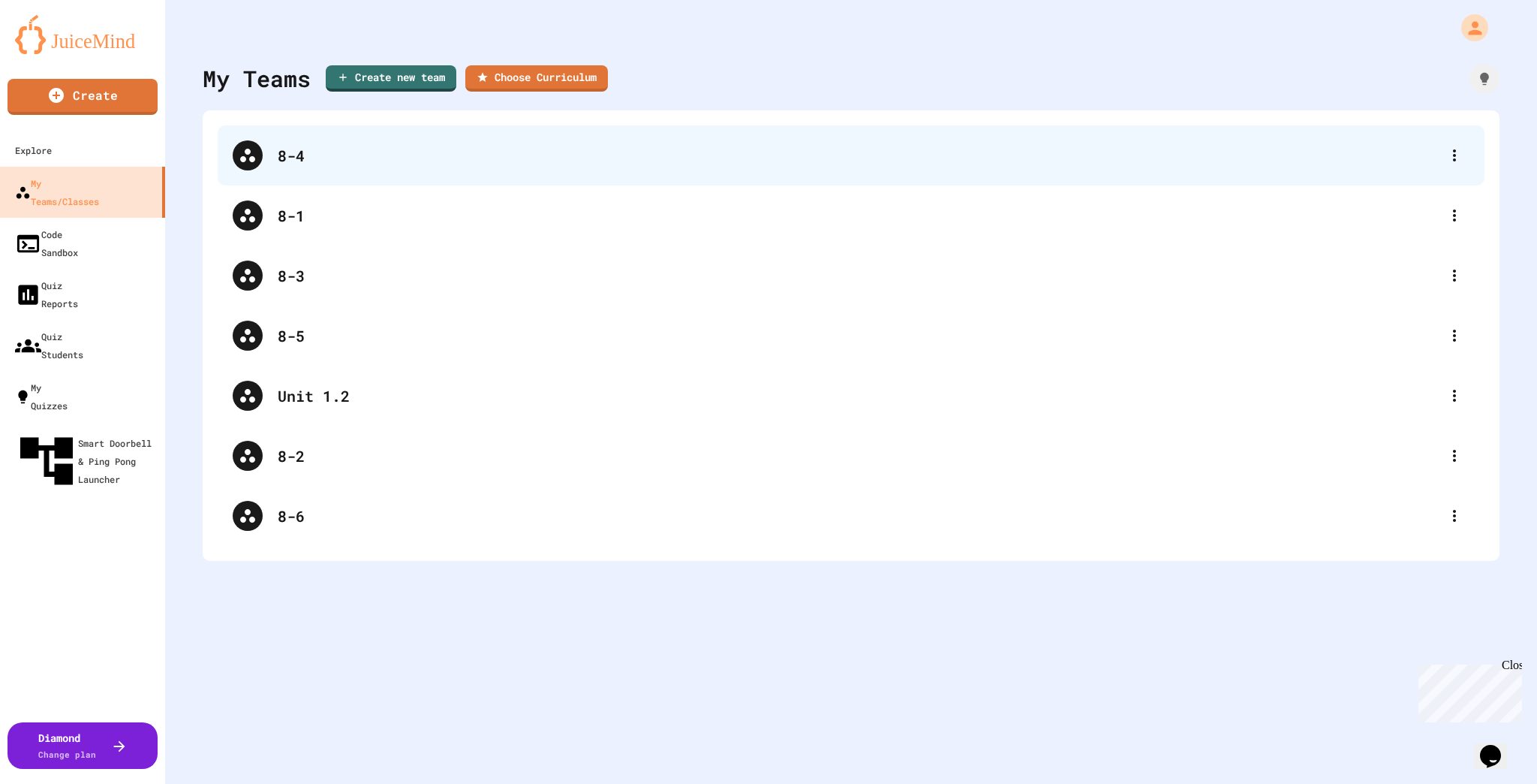
click at [395, 151] on div "8-4" at bounding box center [859, 156] width 1162 height 23
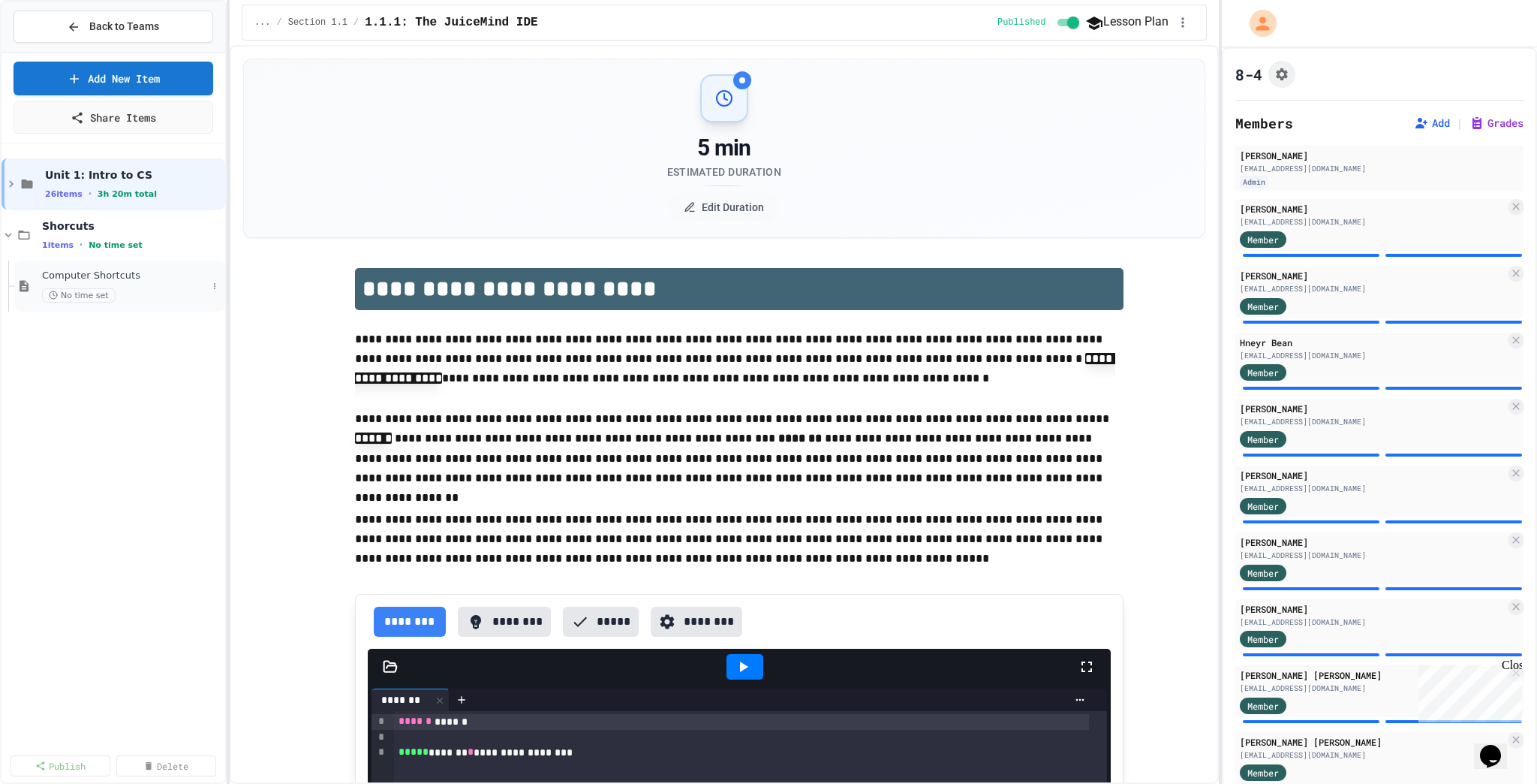
click at [152, 282] on div "Computer Shortcuts No time set" at bounding box center [125, 285] width 165 height 33
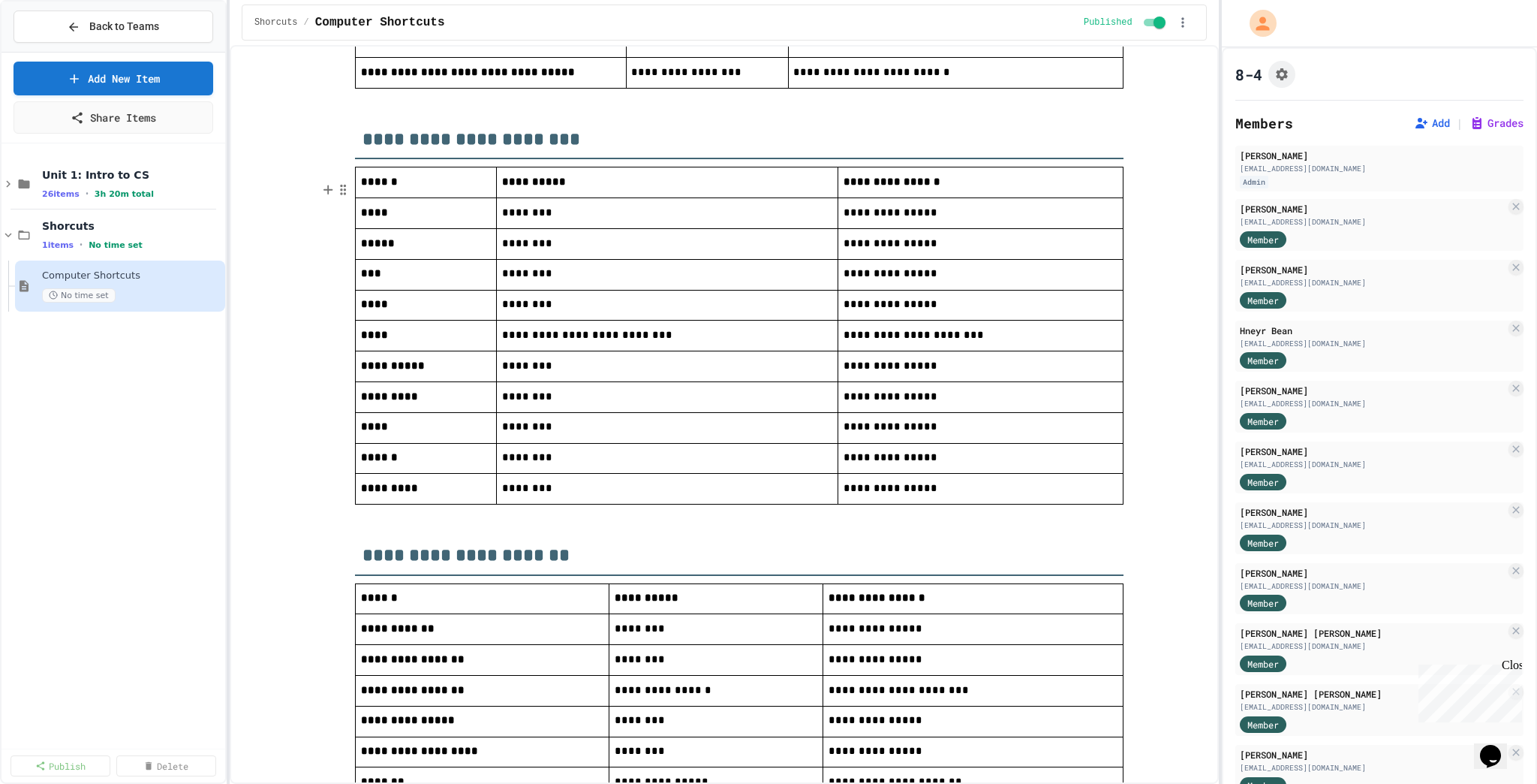
scroll to position [634, 0]
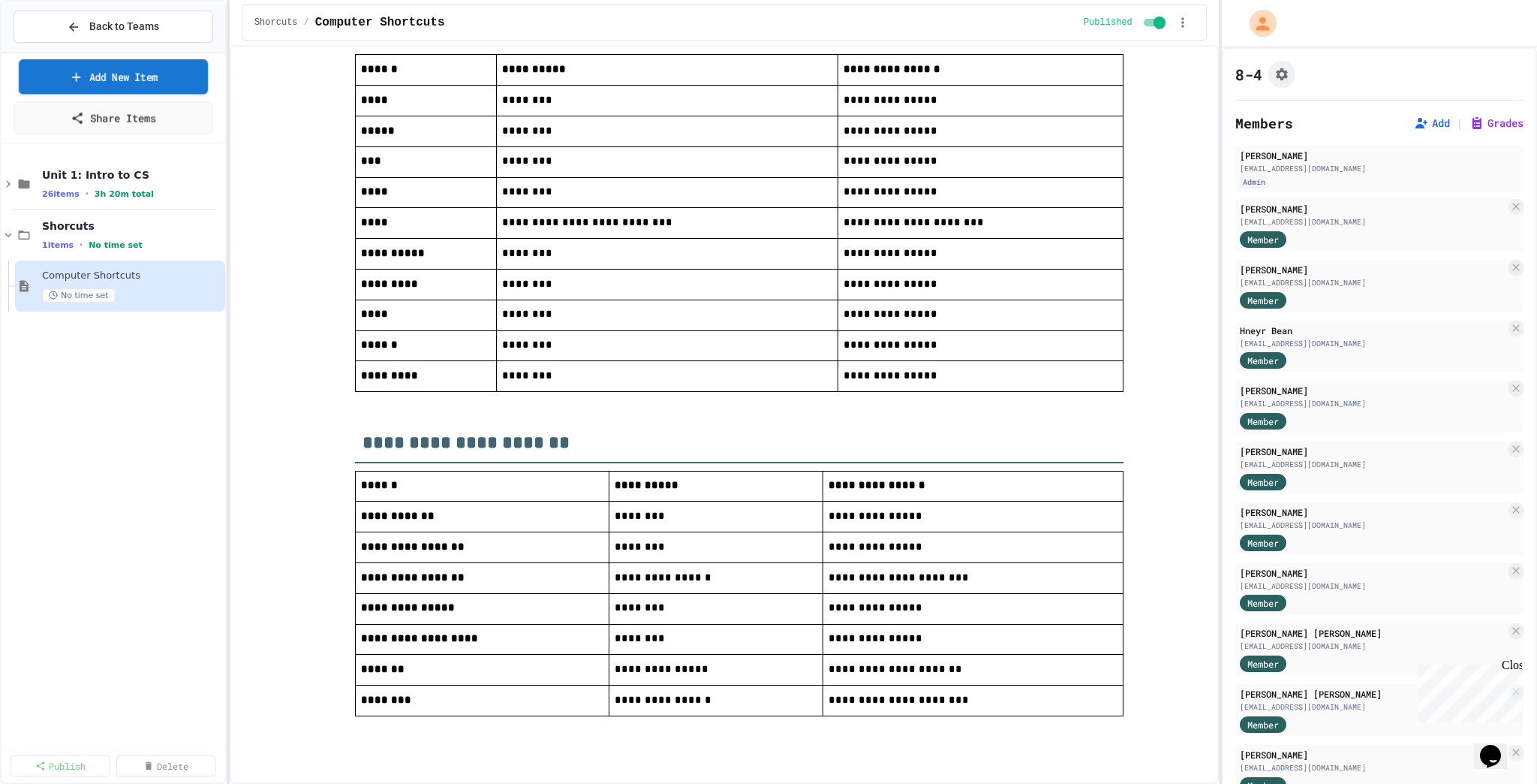
click at [110, 14] on button "Back to Teams" at bounding box center [112, 26] width 199 height 32
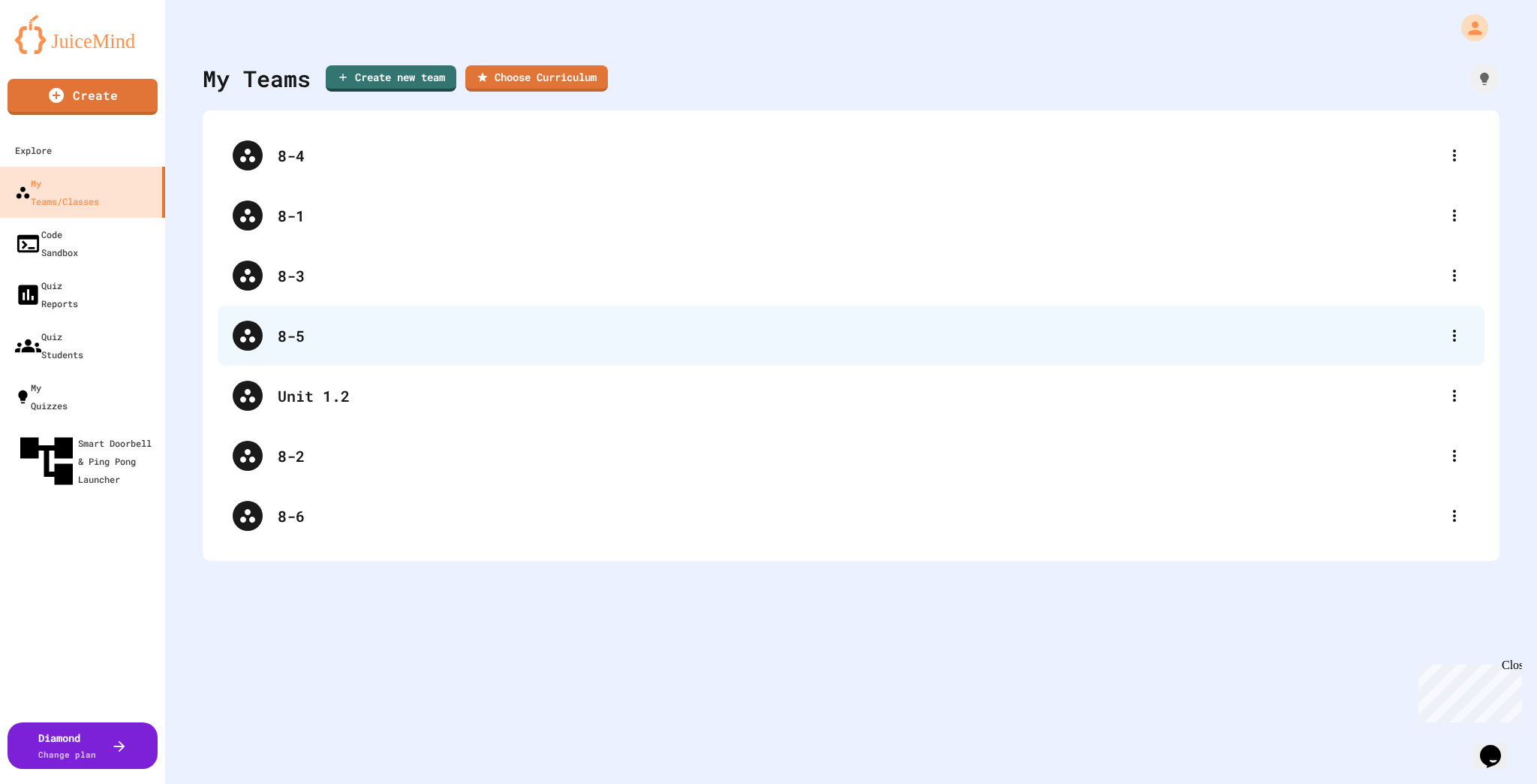
click at [275, 322] on div "8-5" at bounding box center [850, 335] width 1267 height 60
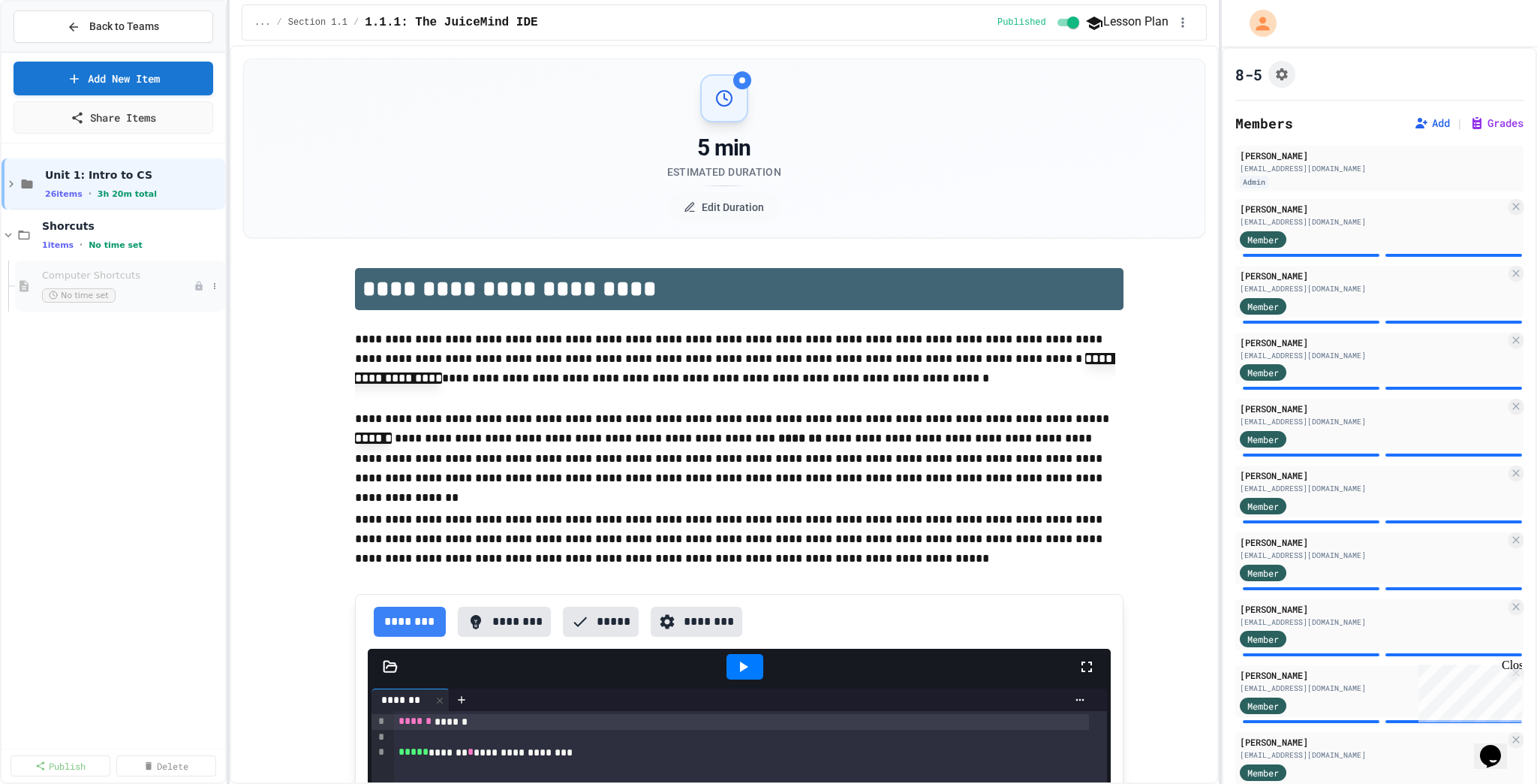
click at [135, 288] on div "No time set" at bounding box center [118, 295] width 152 height 14
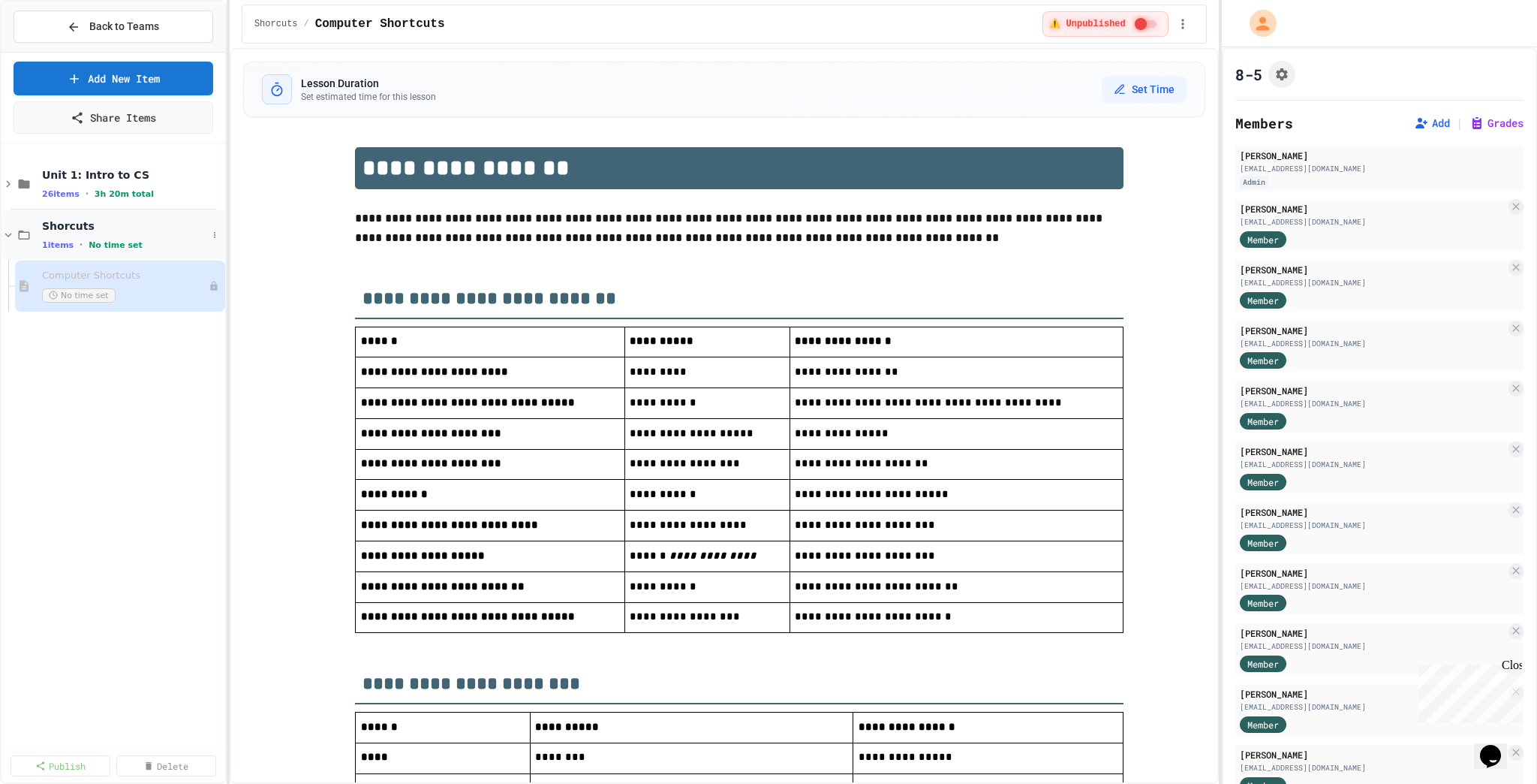
click at [123, 239] on div "1 items • No time set" at bounding box center [125, 245] width 165 height 12
click at [210, 233] on button at bounding box center [214, 235] width 15 height 15
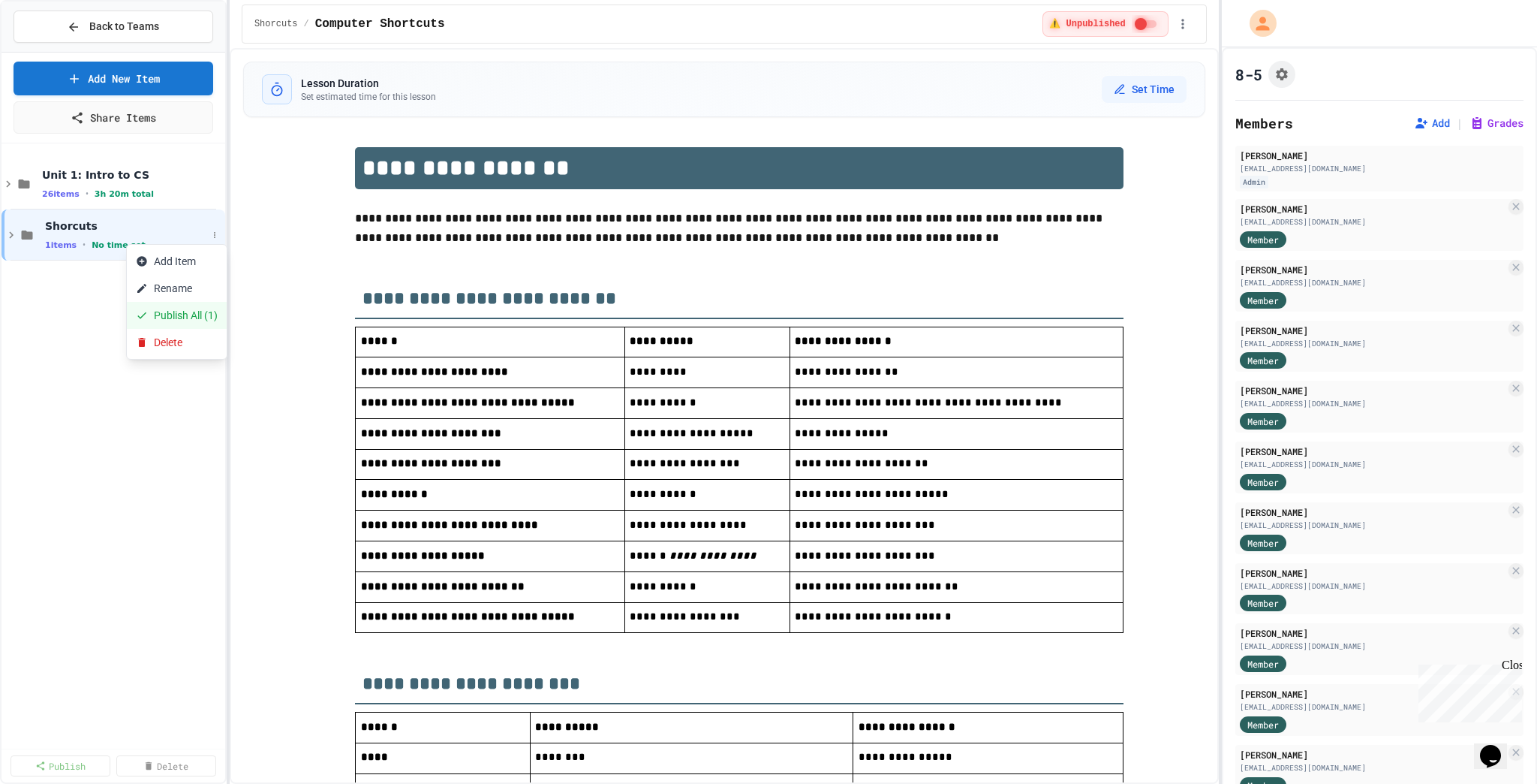
click at [193, 317] on button "Publish All (1)" at bounding box center [177, 315] width 100 height 27
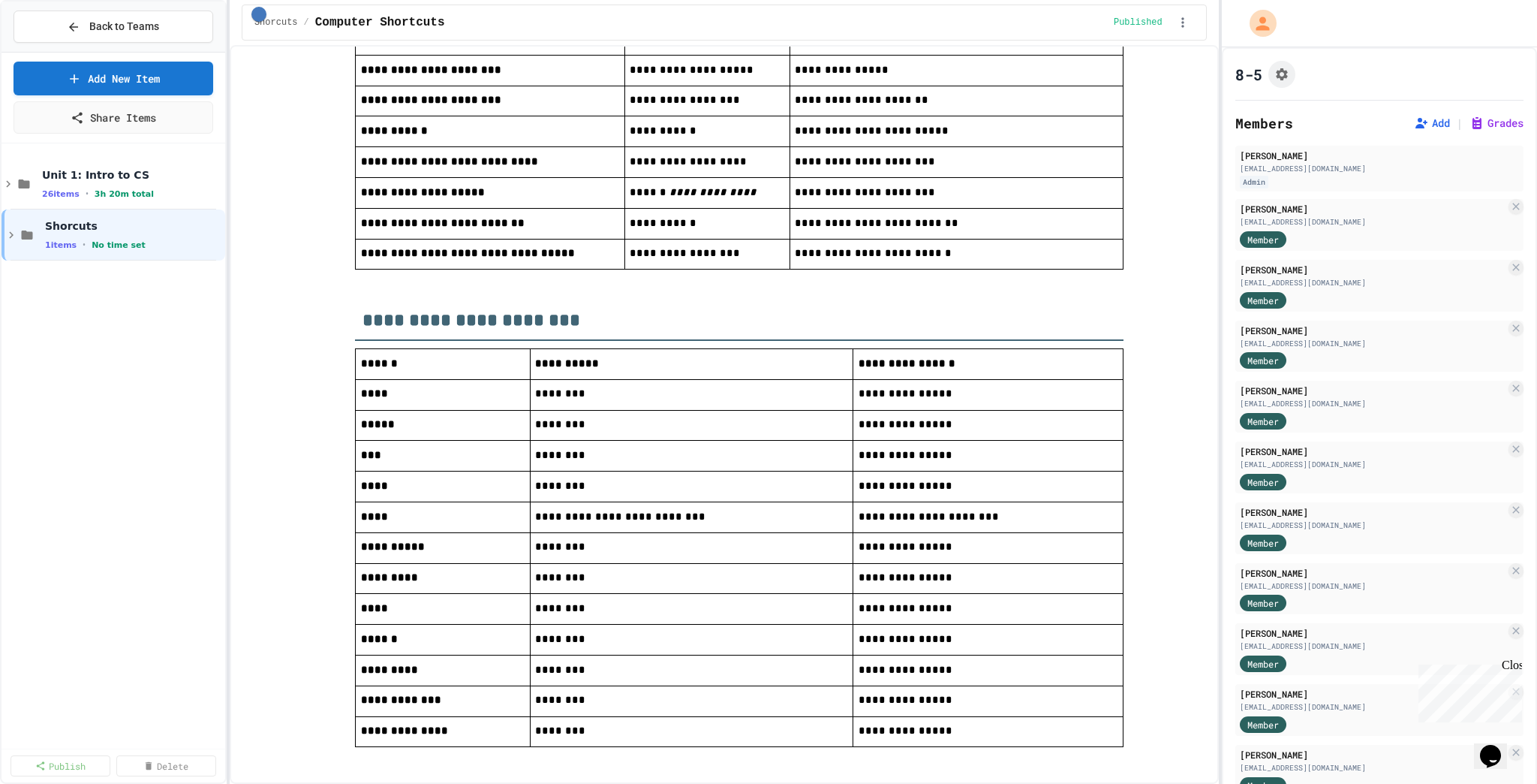
scroll to position [420, 0]
